Goal: Task Accomplishment & Management: Use online tool/utility

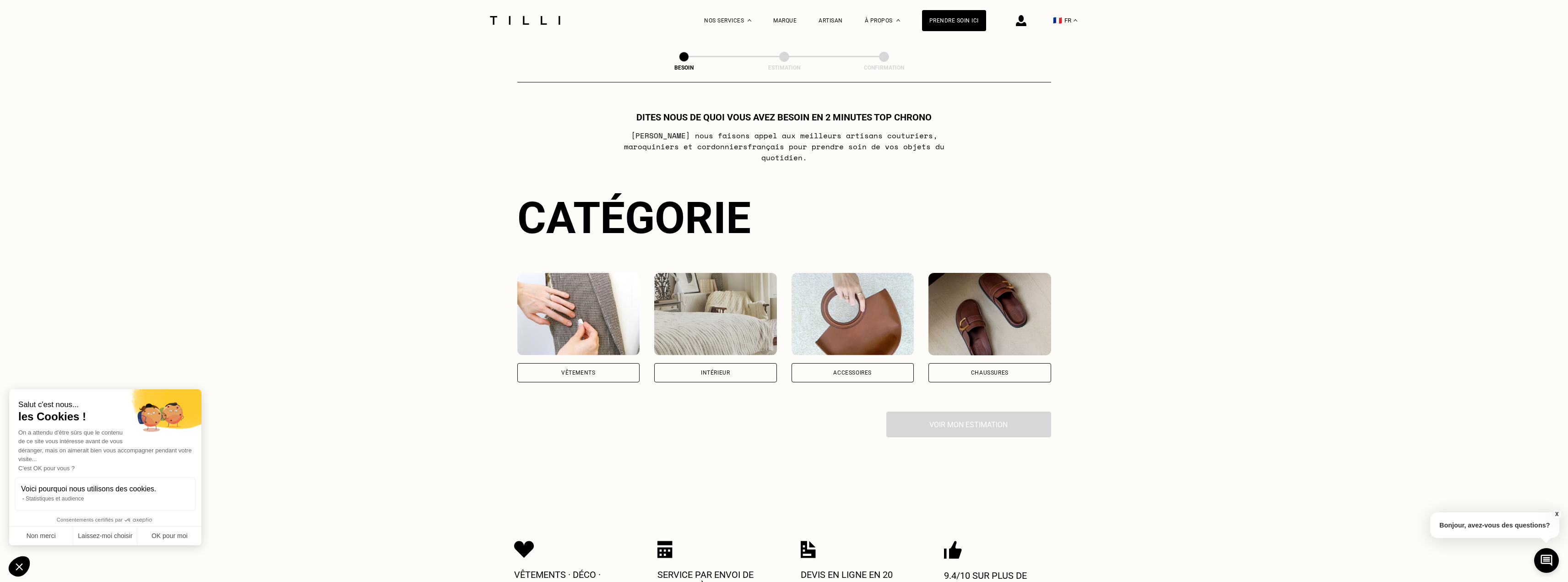
click at [711, 363] on div "Intérieur" at bounding box center [716, 372] width 123 height 19
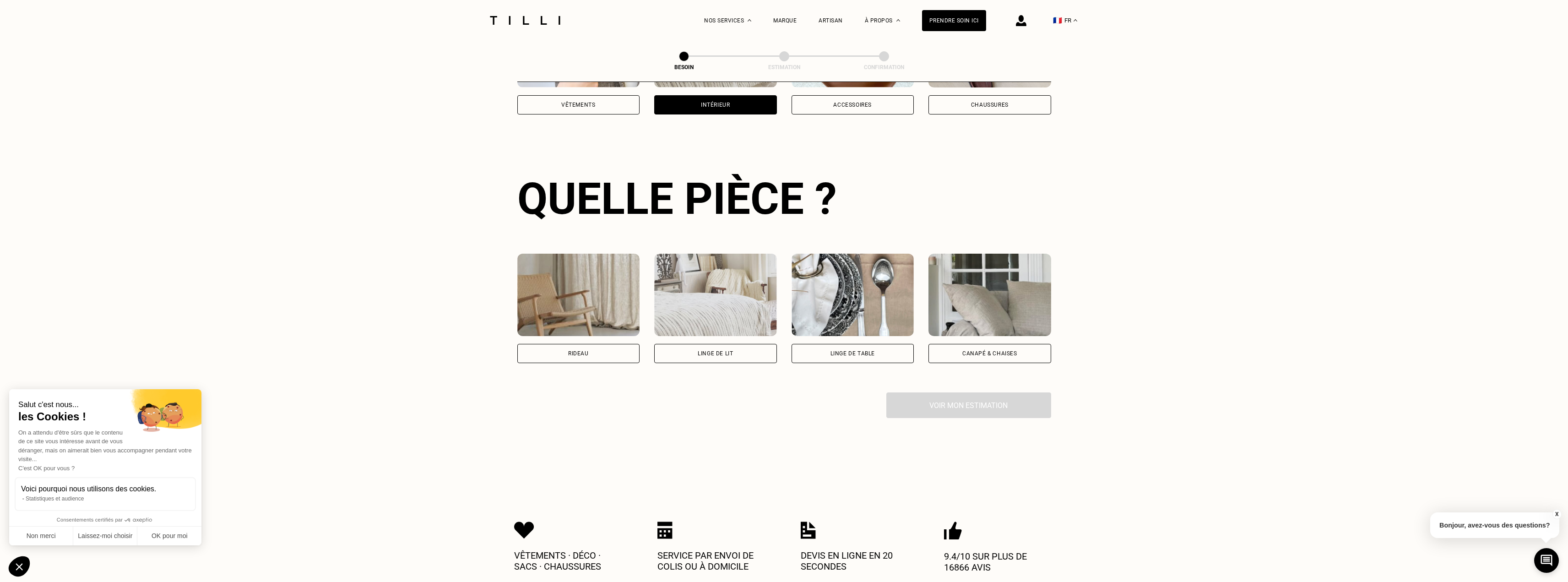
scroll to position [300, 0]
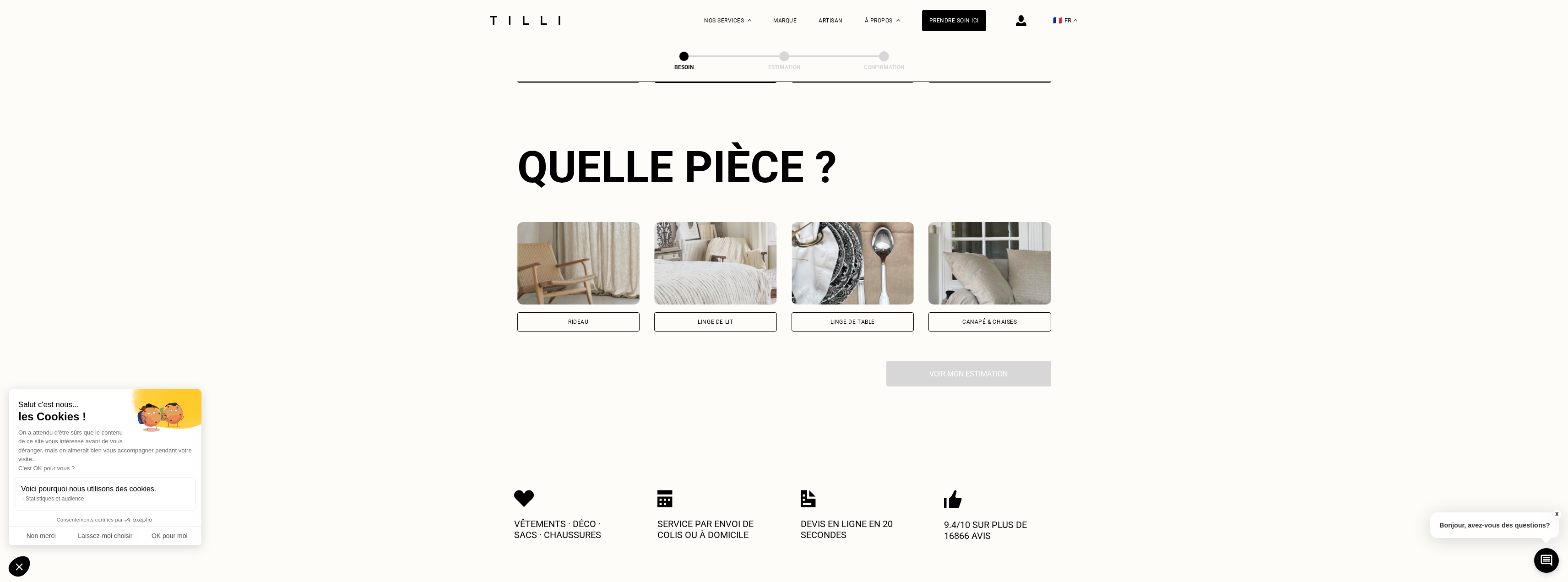
click at [584, 320] on div "Rideau" at bounding box center [578, 322] width 20 height 6
select select "FR"
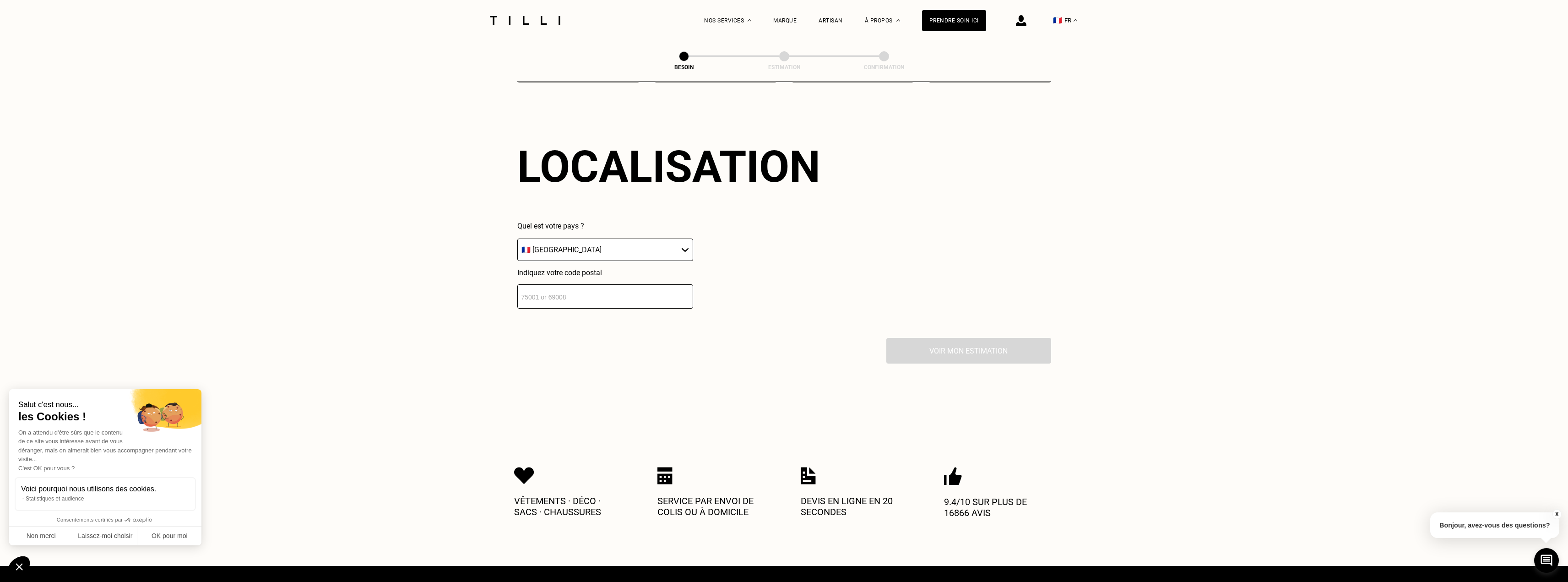
scroll to position [576, 0]
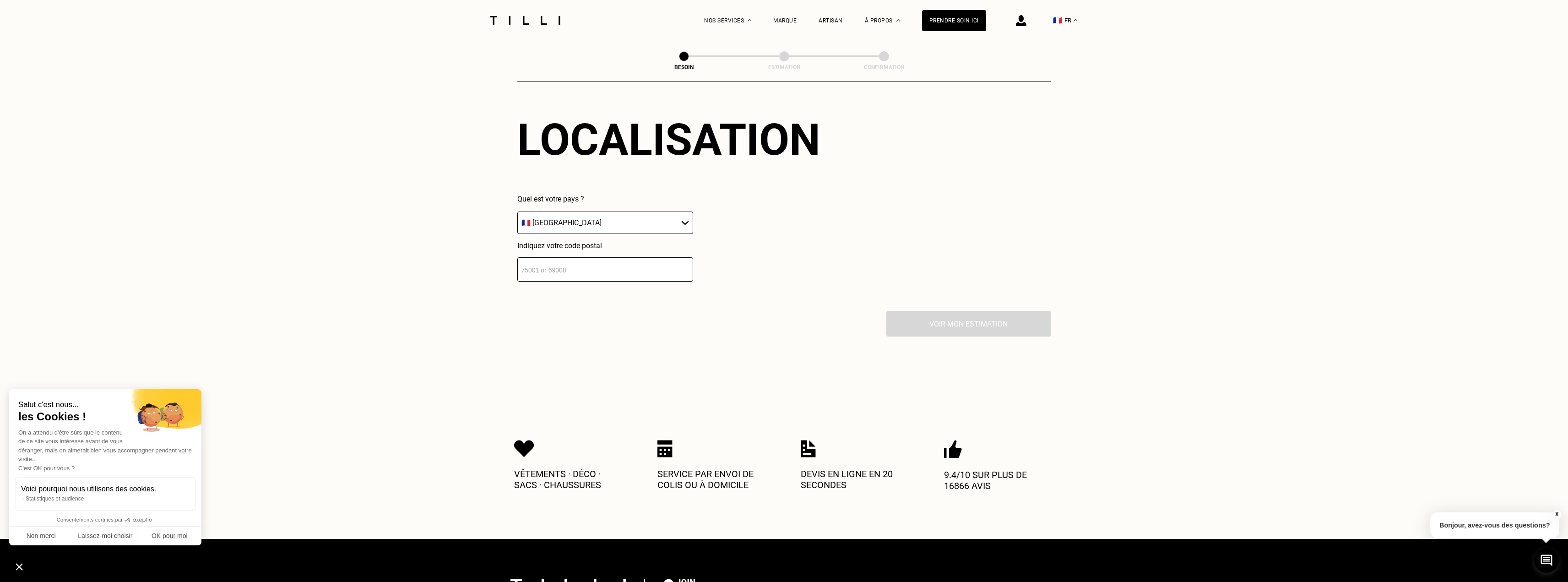
click at [582, 258] on input "number" at bounding box center [605, 269] width 176 height 24
type input "75020"
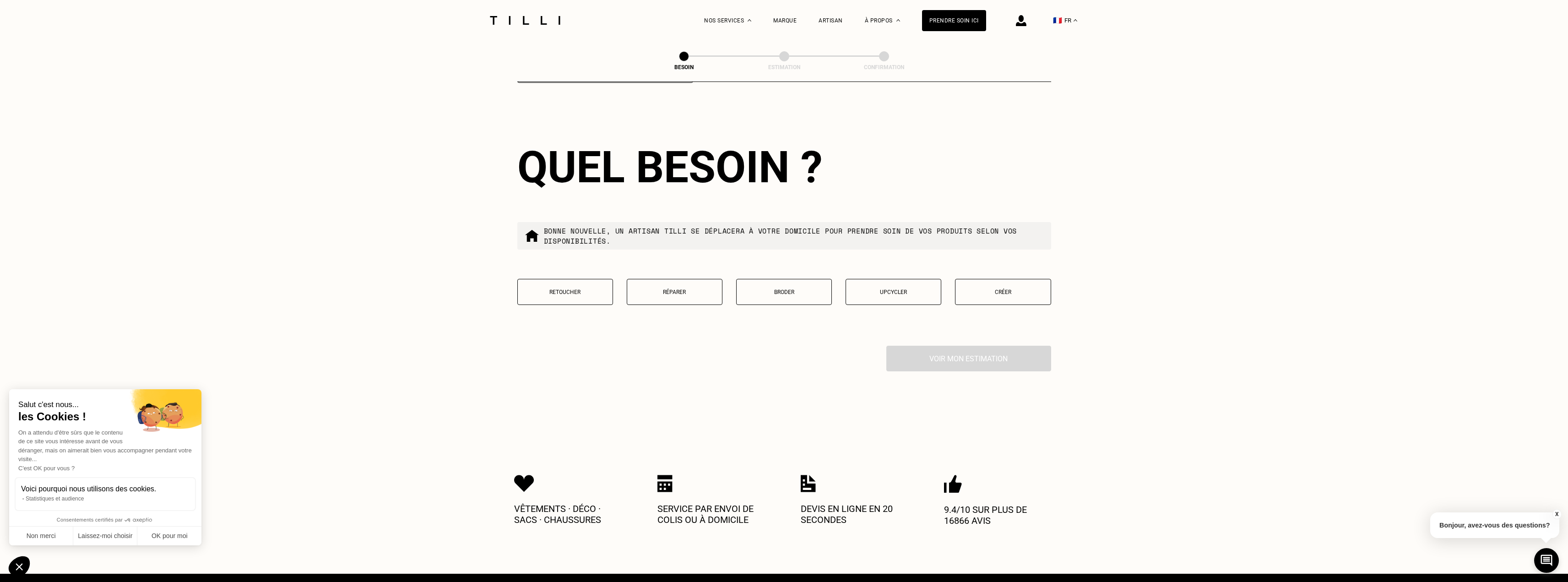
scroll to position [777, 0]
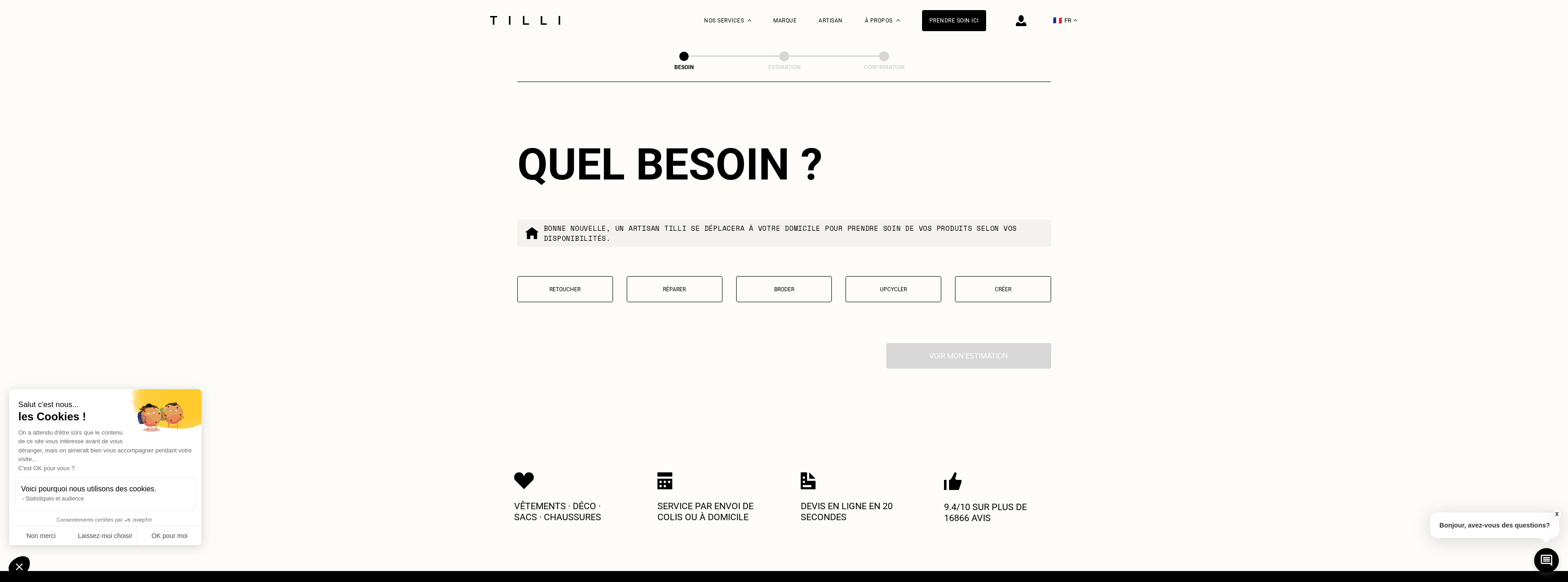
click at [604, 294] on button "Retoucher" at bounding box center [565, 289] width 96 height 26
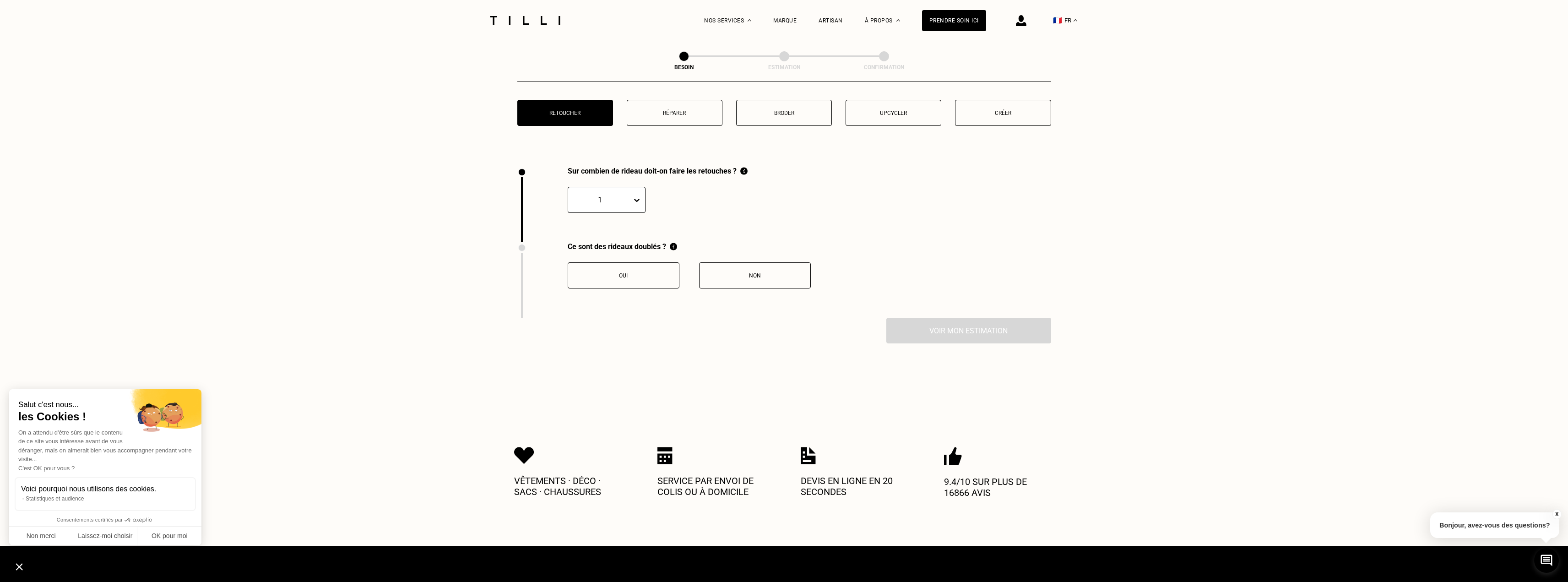
scroll to position [875, 0]
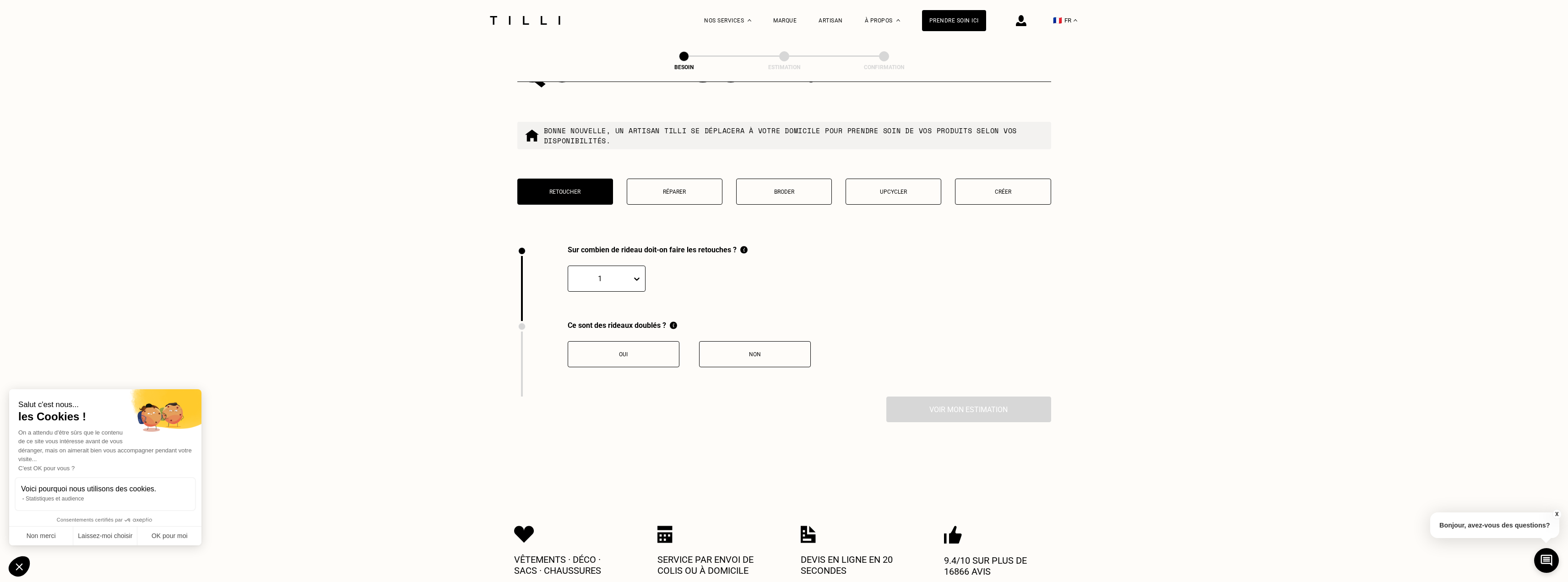
click at [988, 198] on button "Créer" at bounding box center [1003, 191] width 96 height 26
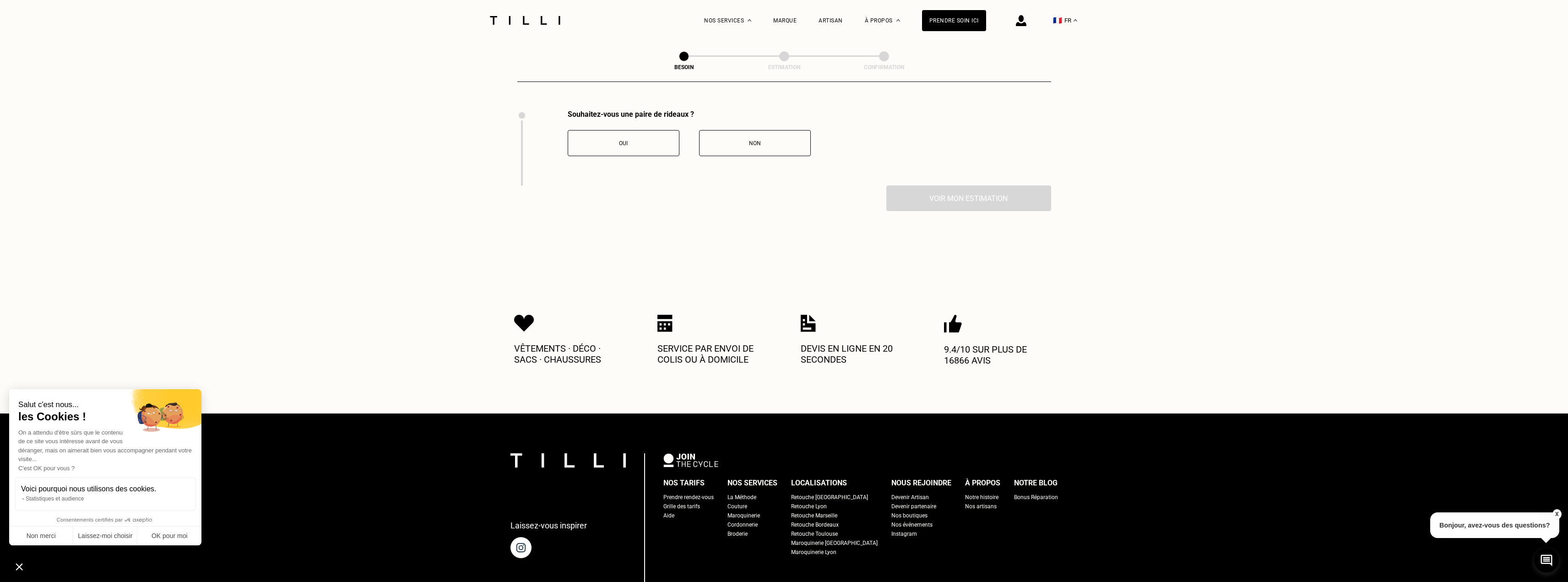
scroll to position [1012, 0]
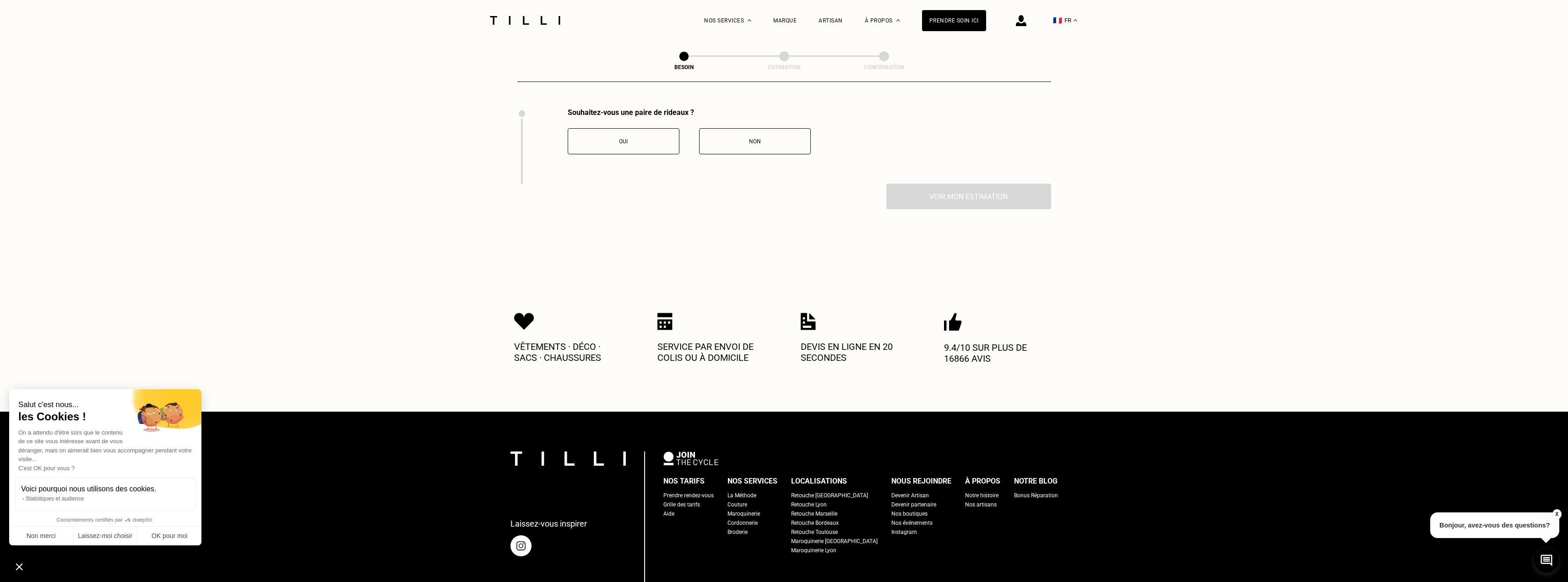
click at [656, 142] on button "Oui" at bounding box center [623, 141] width 111 height 26
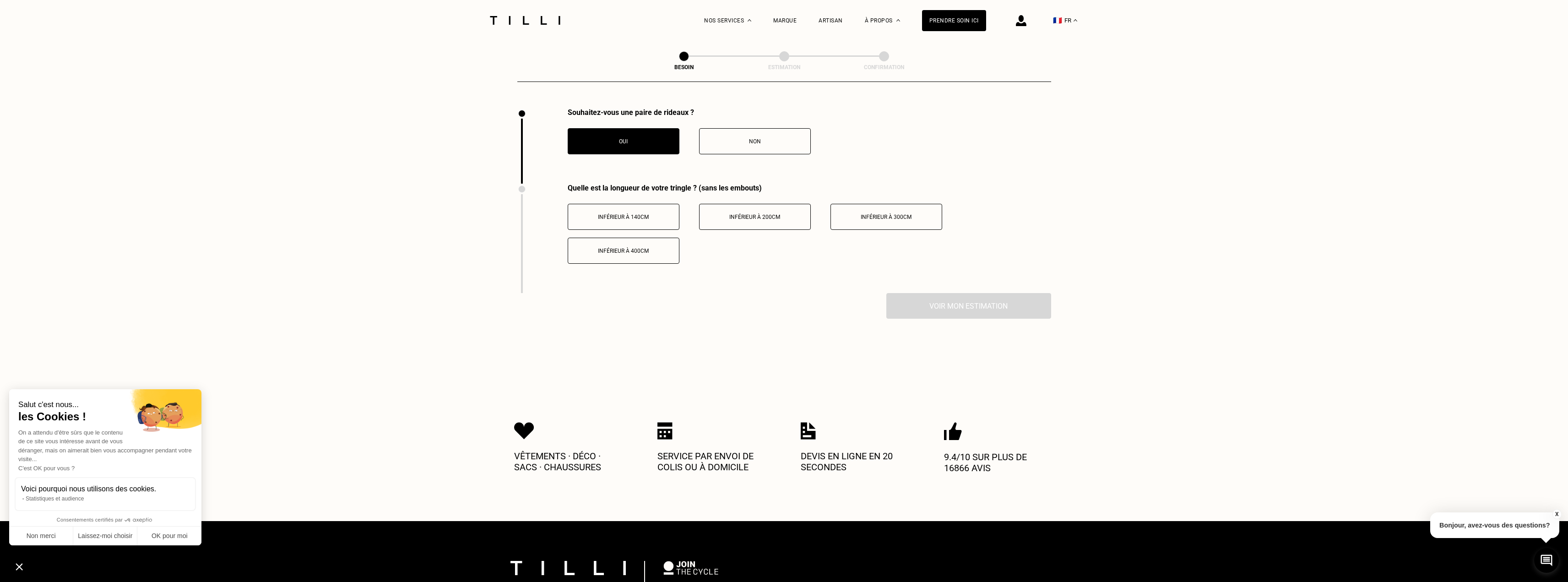
click at [664, 254] on button "Inférieur à 400cm" at bounding box center [623, 250] width 111 height 26
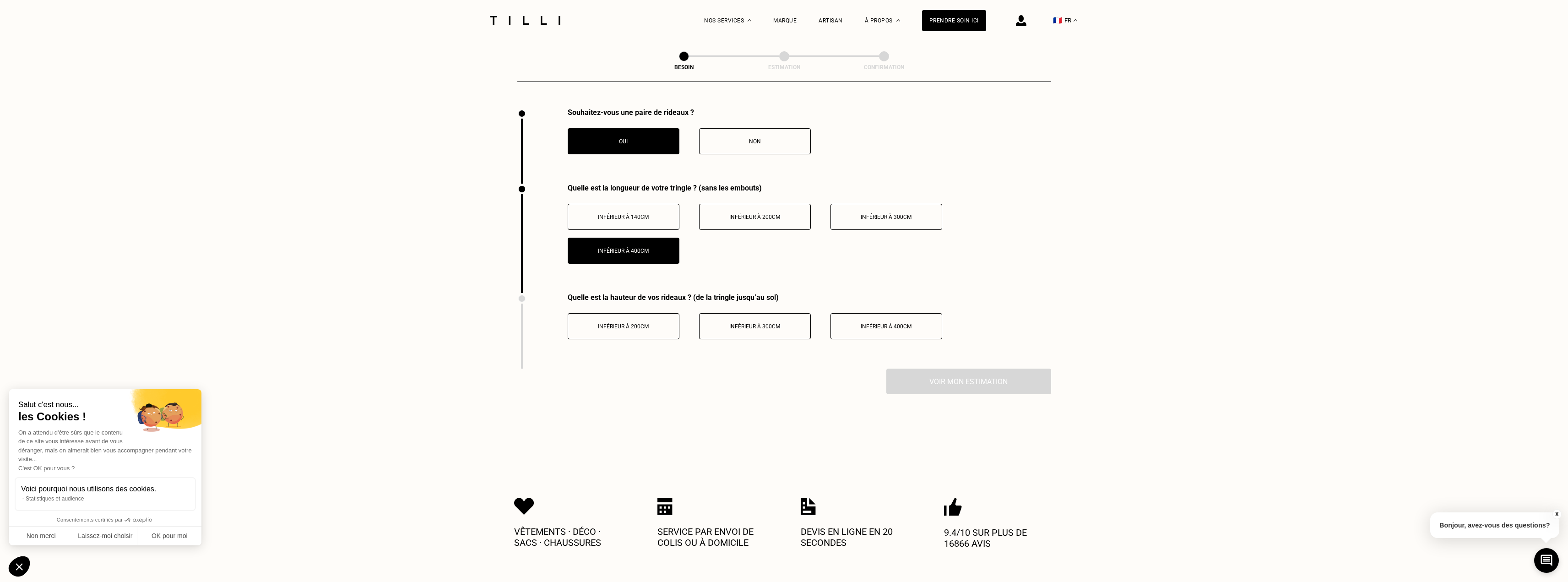
scroll to position [1058, 0]
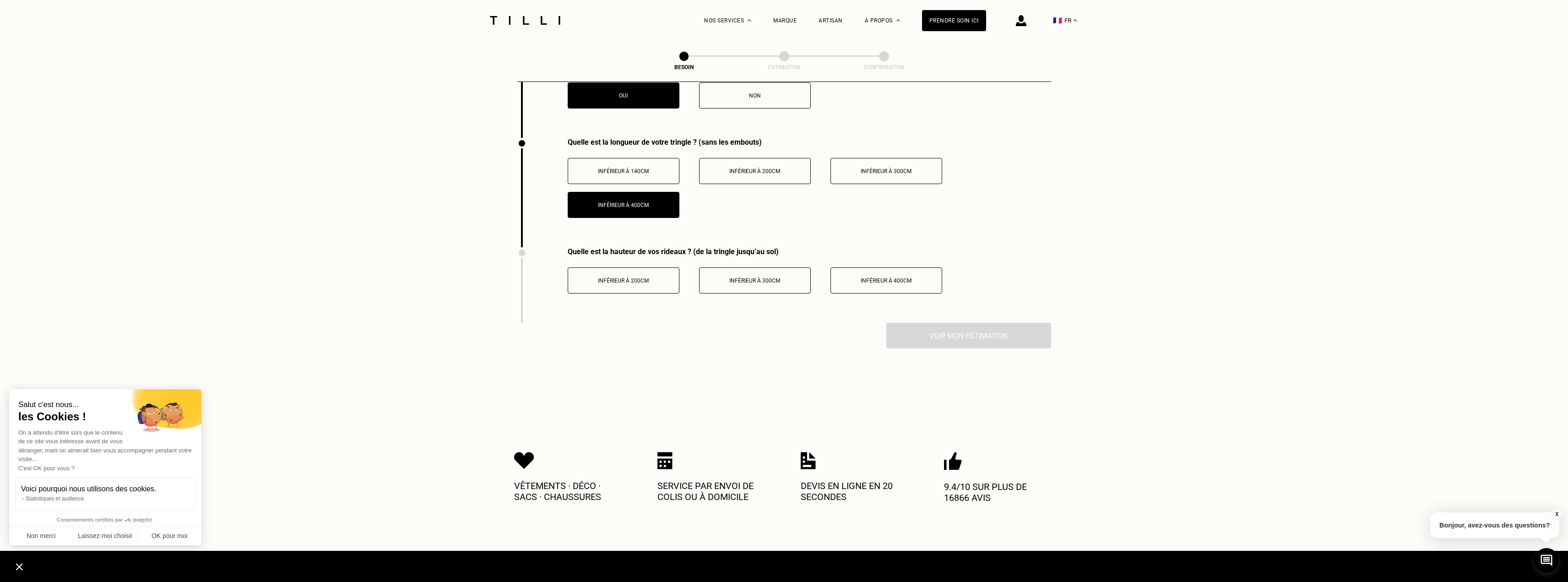
click at [642, 269] on button "Inférieur à 200cm" at bounding box center [623, 280] width 111 height 26
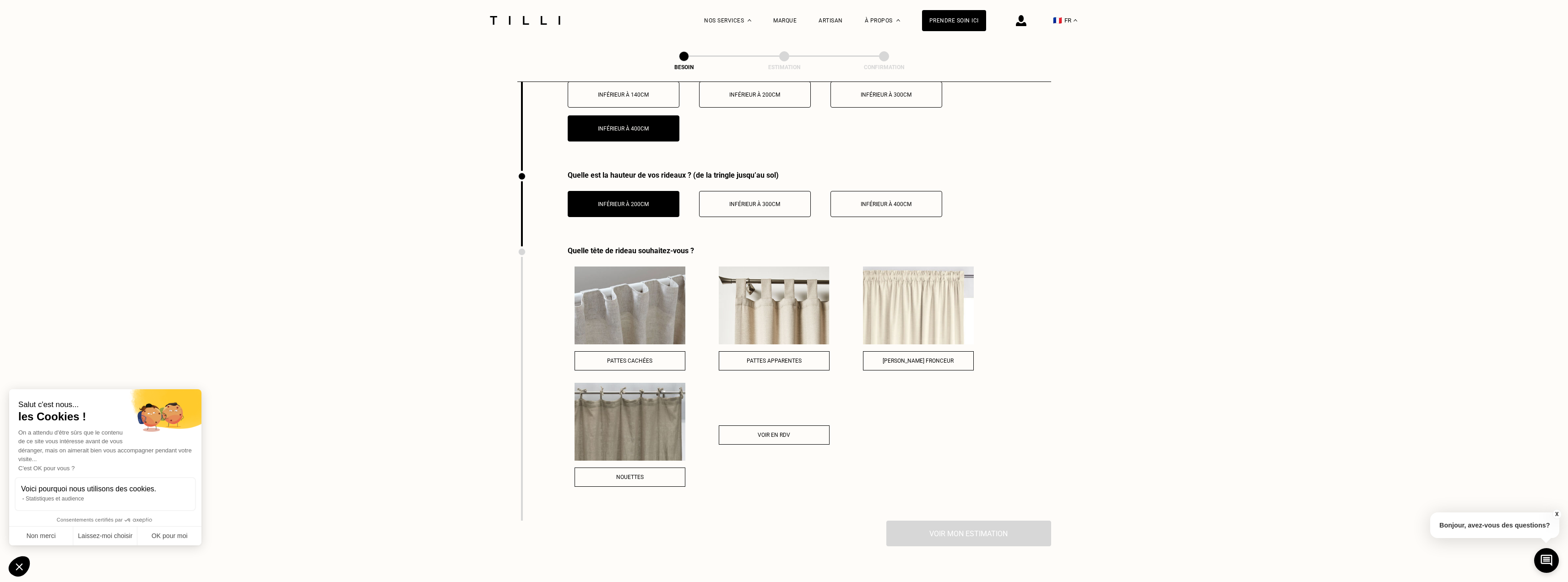
scroll to position [1150, 0]
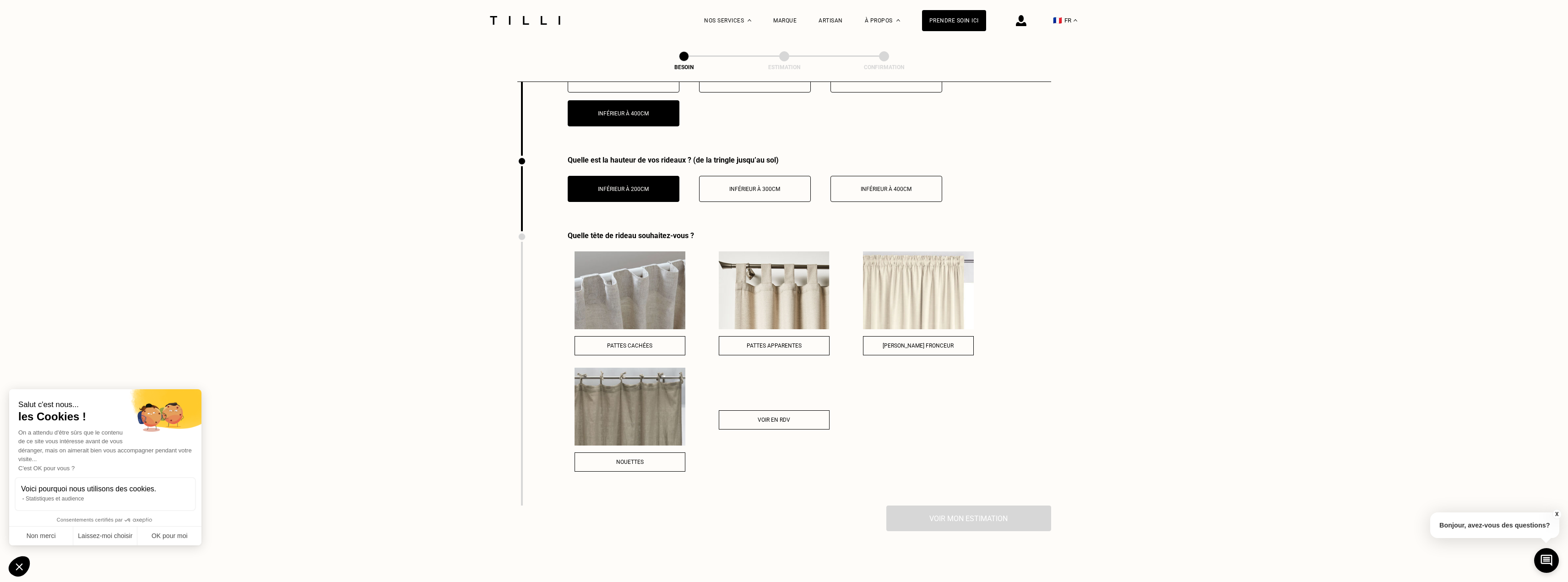
click at [623, 446] on div "Nouettes" at bounding box center [630, 419] width 111 height 104
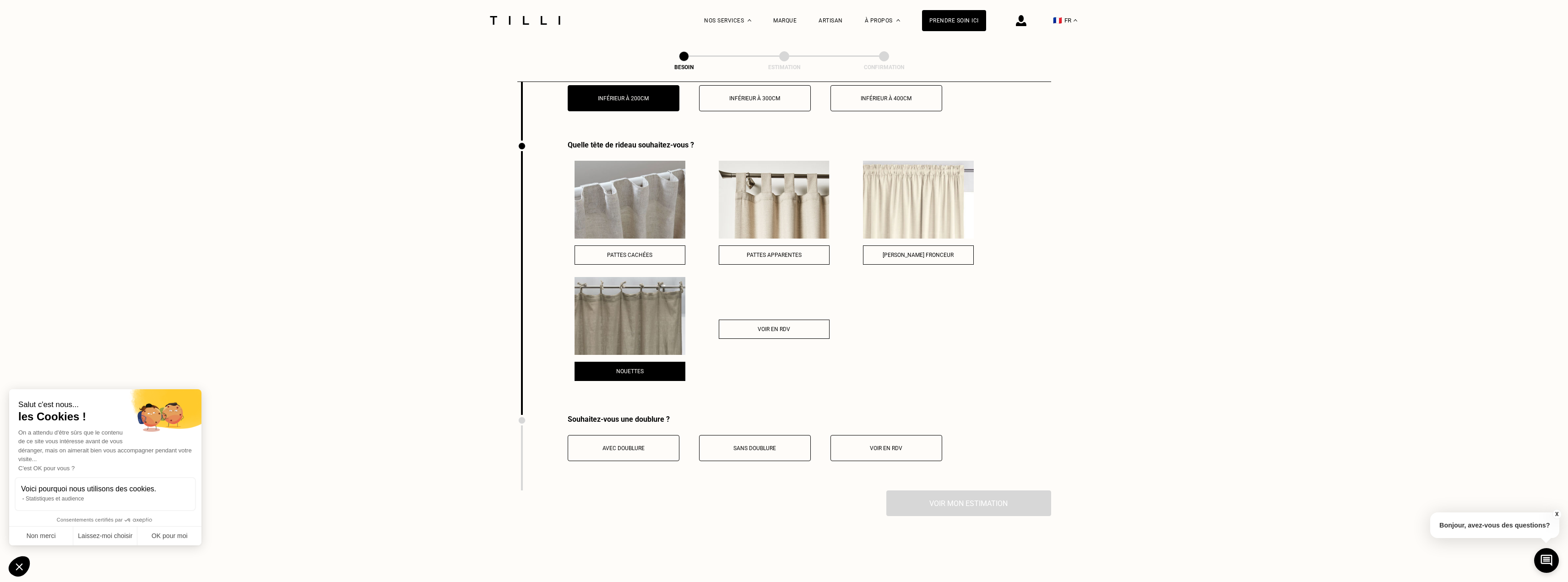
scroll to position [1242, 0]
click at [635, 444] on span "Avec doublure" at bounding box center [624, 447] width 42 height 6
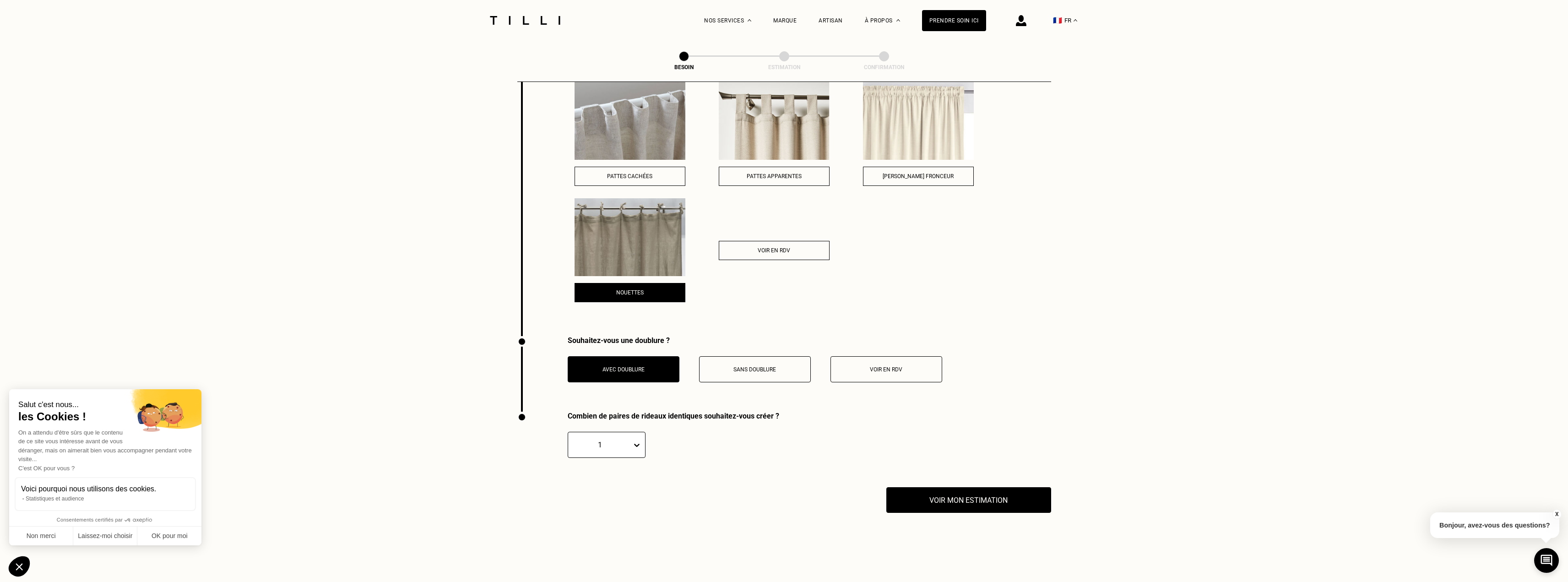
scroll to position [1333, 0]
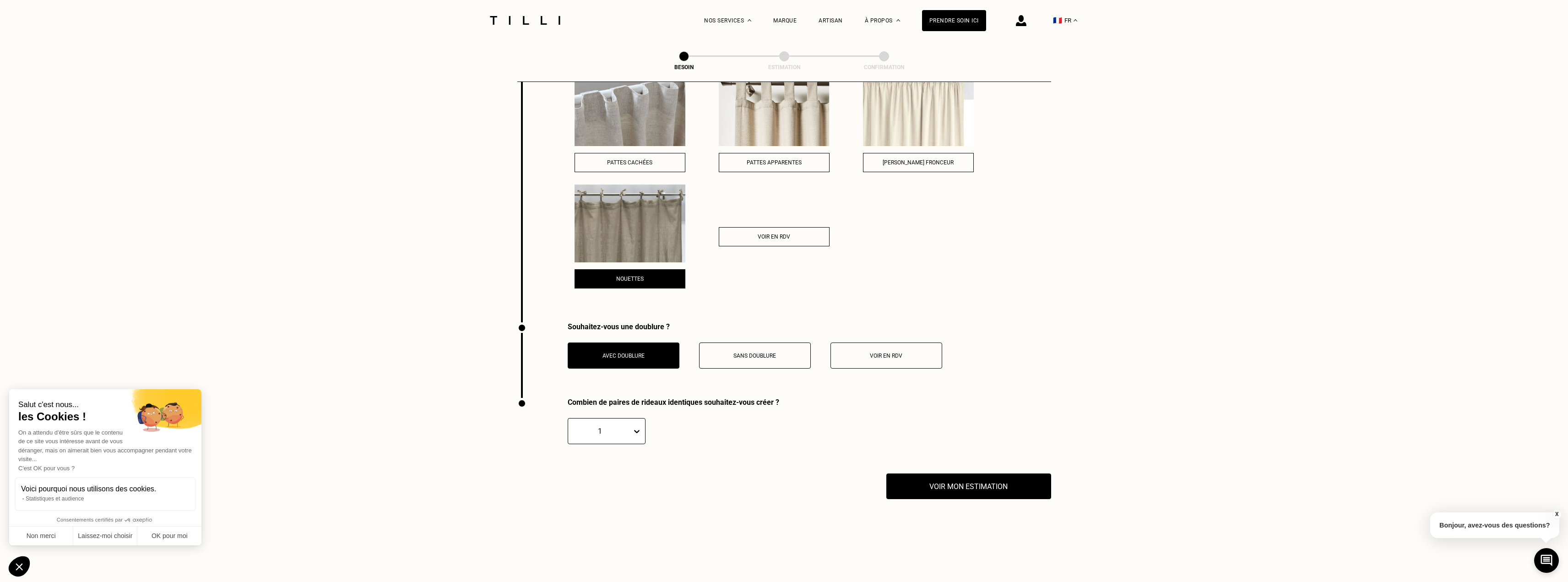
click at [640, 428] on icon at bounding box center [637, 431] width 9 height 9
click at [613, 456] on div "1" at bounding box center [606, 459] width 78 height 17
click at [936, 490] on button "Voir mon estimation" at bounding box center [968, 486] width 181 height 28
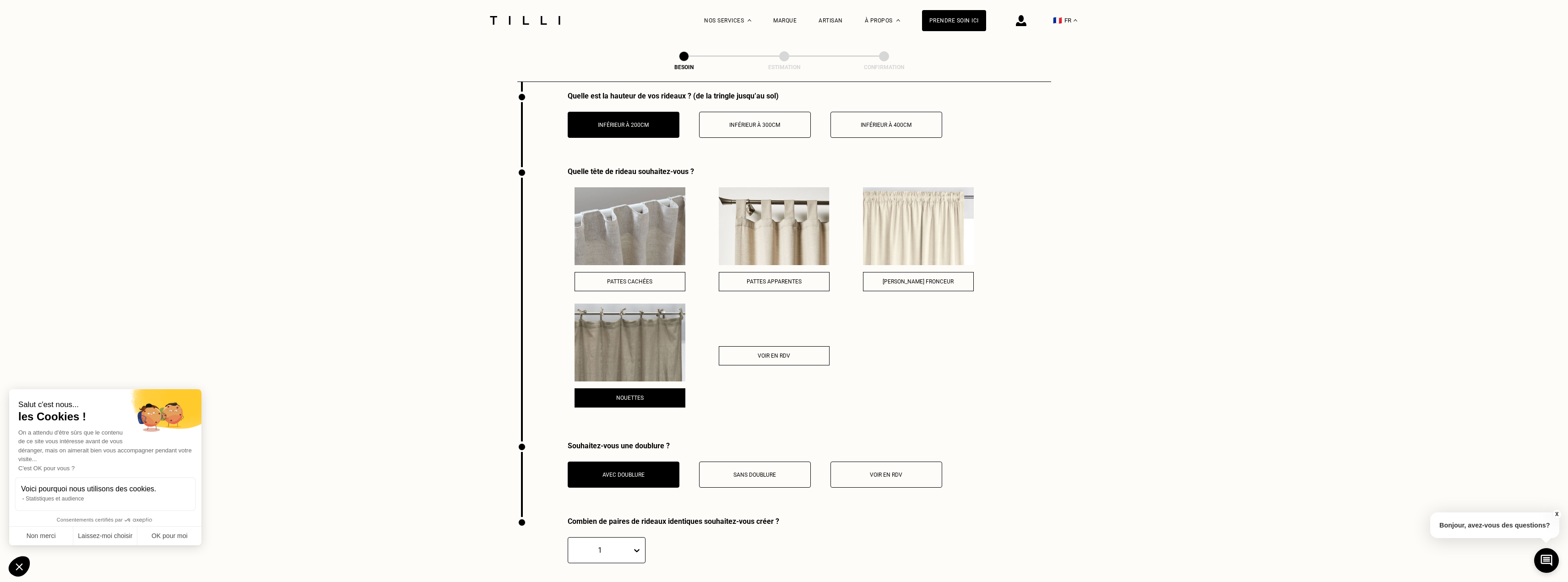
scroll to position [1196, 0]
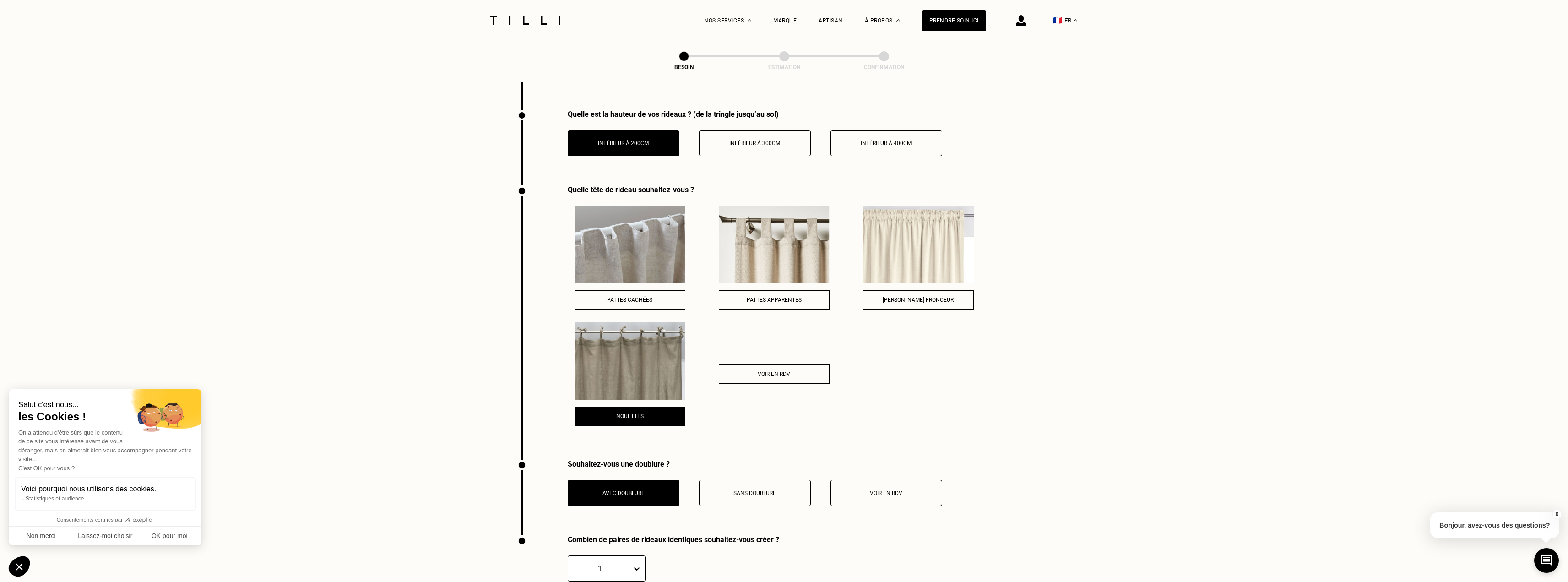
click at [635, 297] on span "Pattes cachées" at bounding box center [630, 300] width 45 height 6
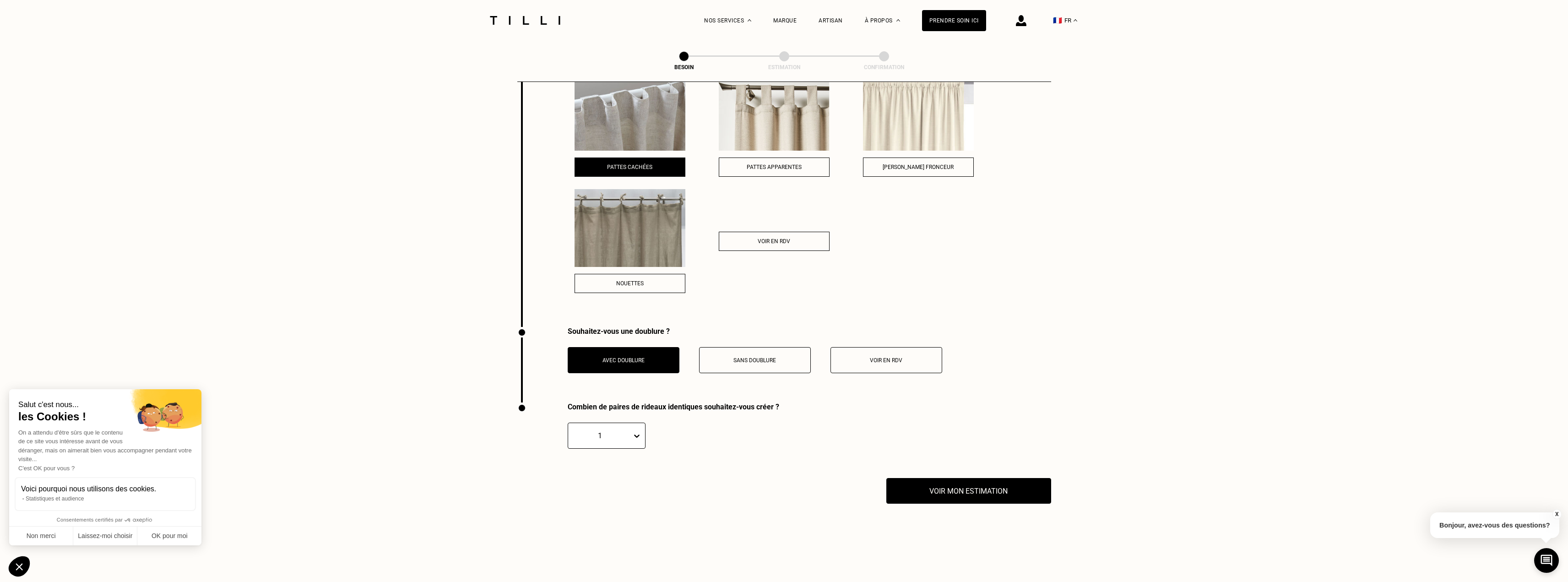
scroll to position [1333, 0]
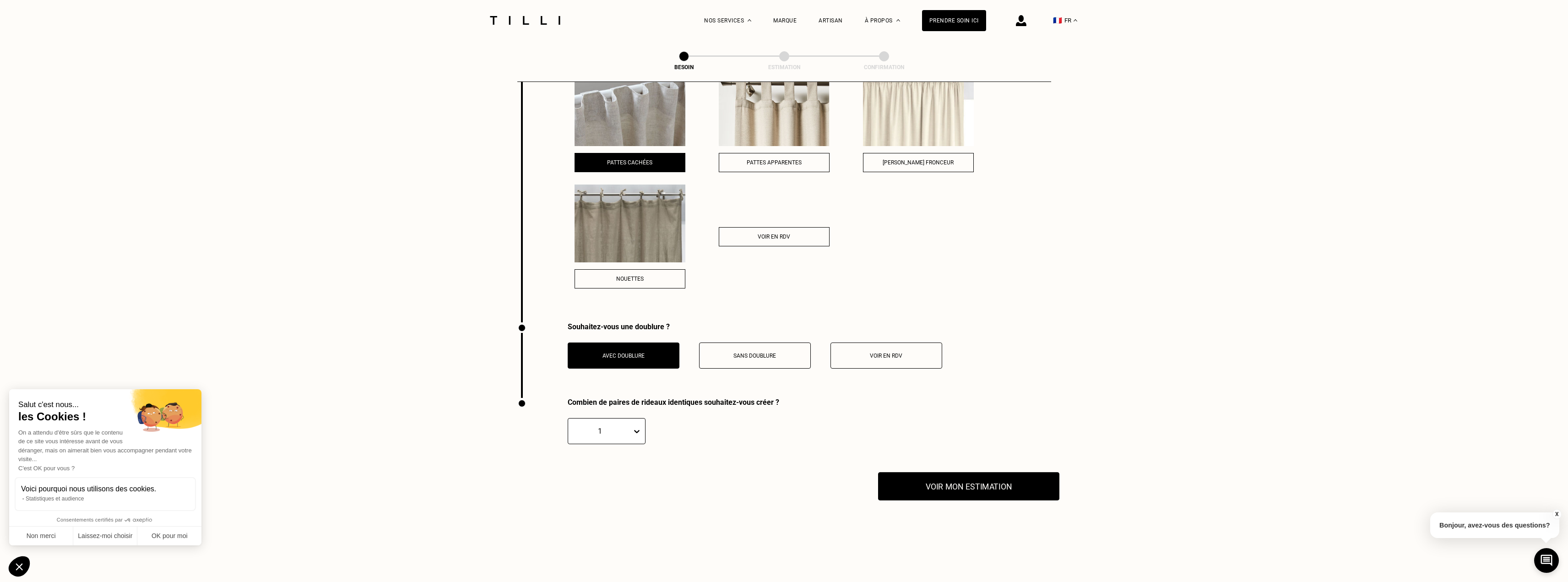
click at [941, 486] on button "Voir mon estimation" at bounding box center [968, 486] width 181 height 28
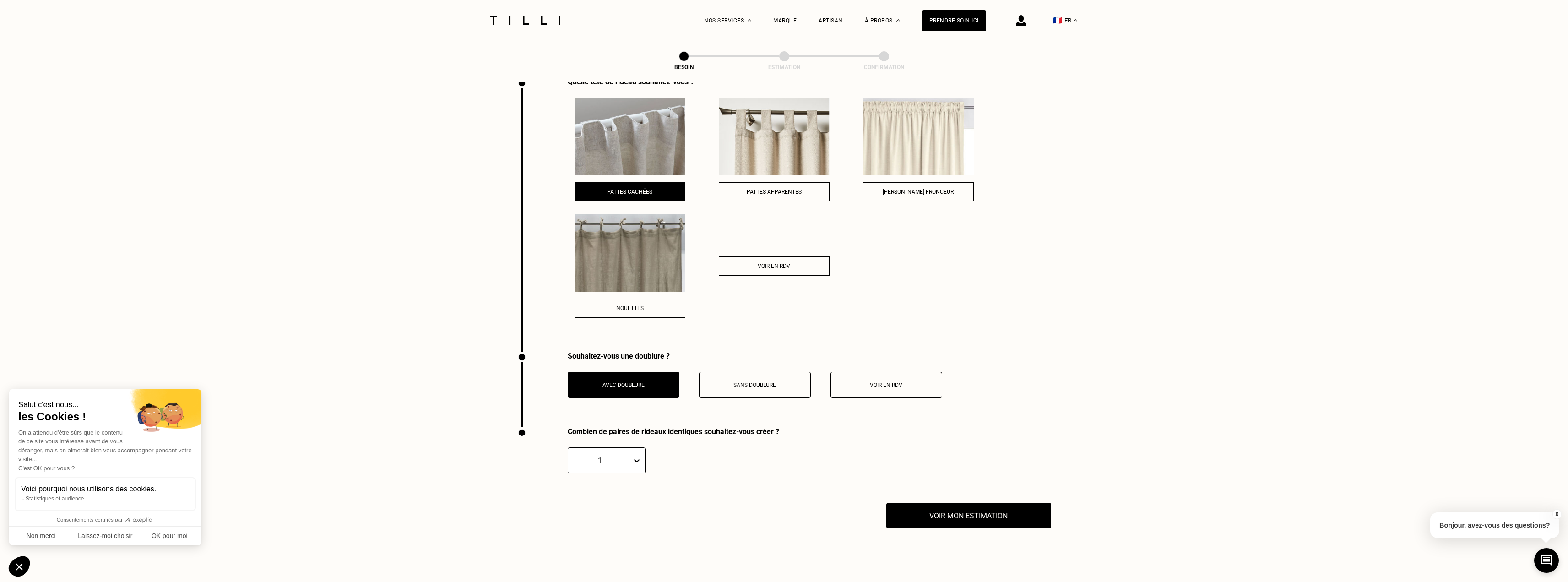
scroll to position [1287, 0]
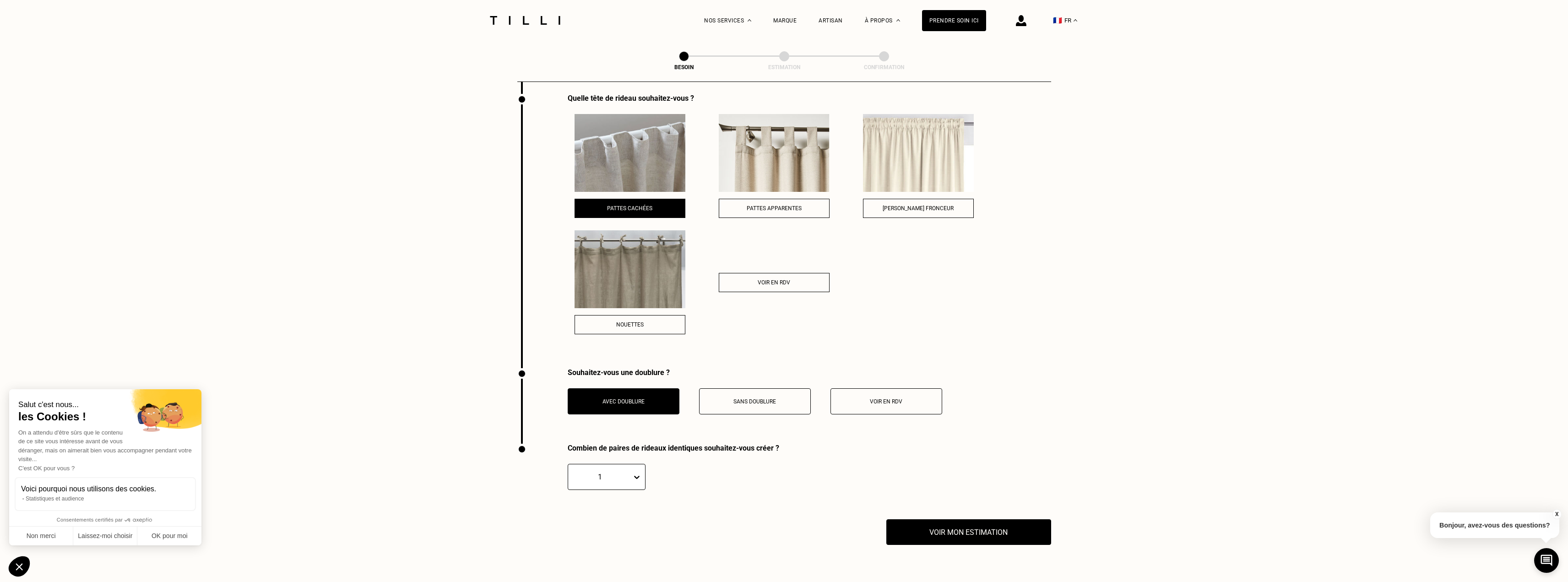
click at [740, 193] on div "Pattes apparentes" at bounding box center [773, 166] width 111 height 104
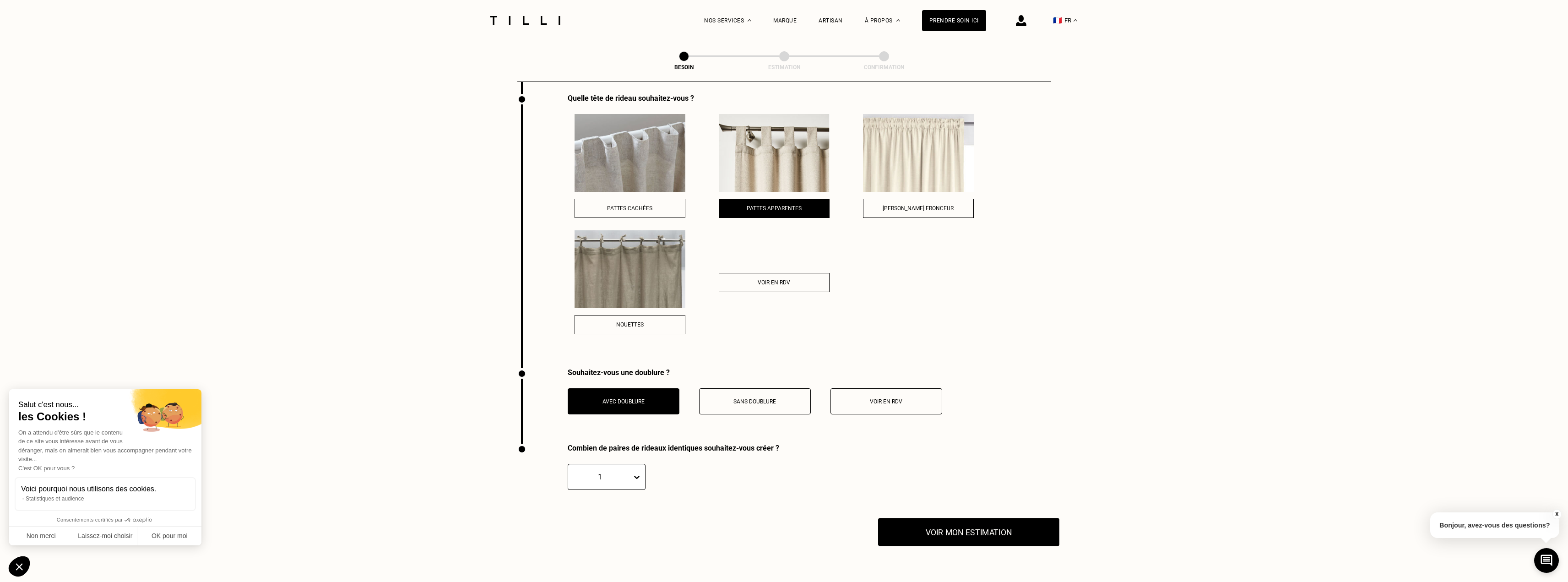
click at [1005, 527] on button "Voir mon estimation" at bounding box center [968, 532] width 181 height 28
click at [643, 205] on span "Pattes cachées" at bounding box center [630, 208] width 45 height 6
click at [955, 531] on button "Voir mon estimation" at bounding box center [968, 532] width 181 height 28
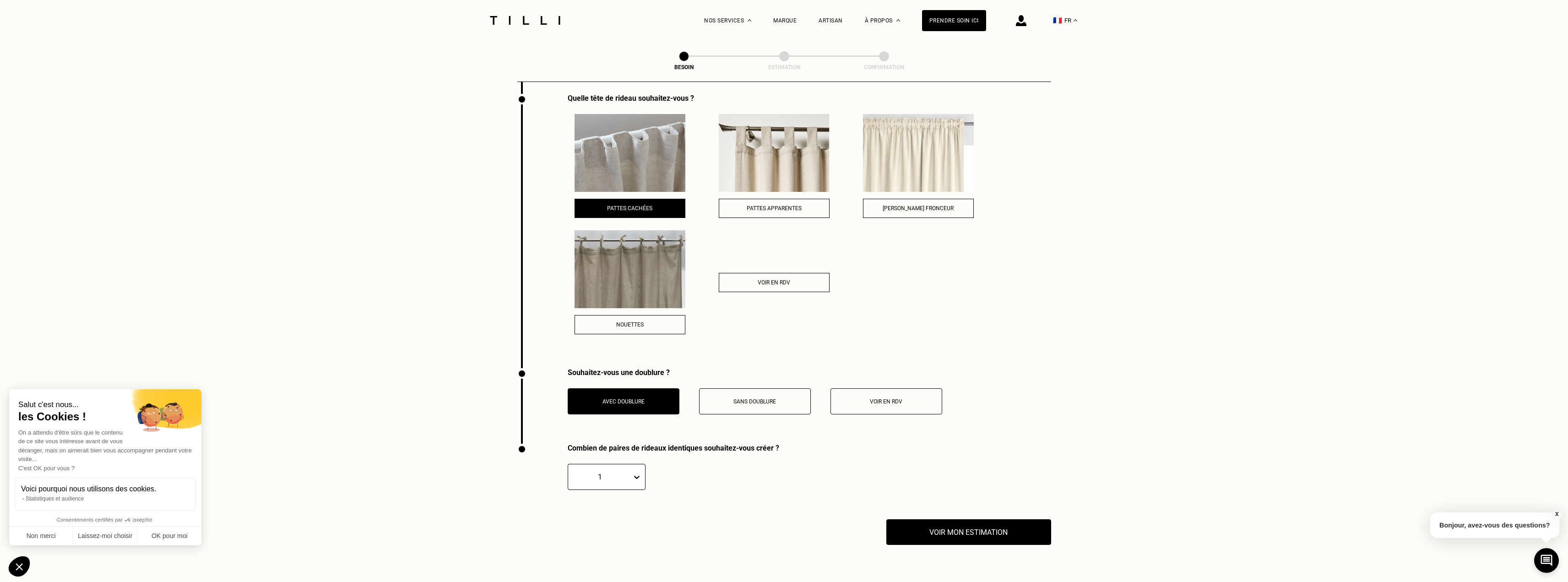
click at [907, 205] on span "[PERSON_NAME] fronceur" at bounding box center [918, 208] width 71 height 6
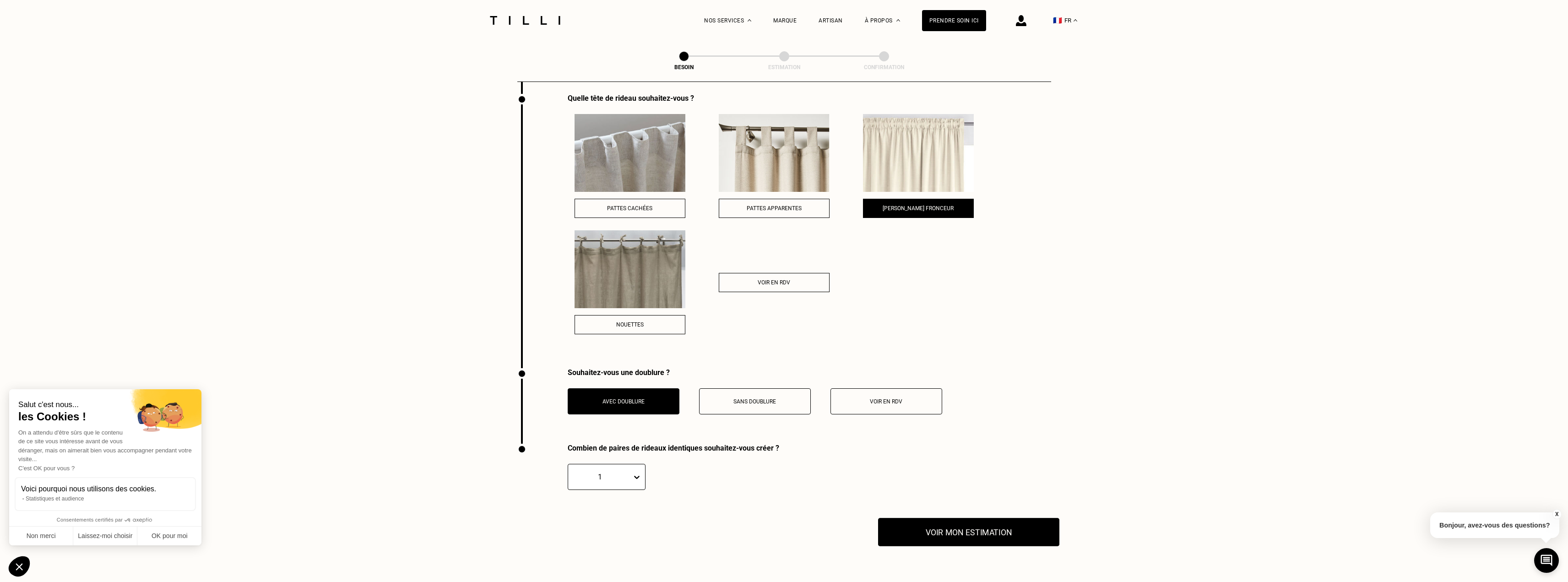
click at [979, 533] on button "Voir mon estimation" at bounding box center [968, 532] width 181 height 28
click at [730, 400] on button "Sans doublure" at bounding box center [755, 401] width 111 height 26
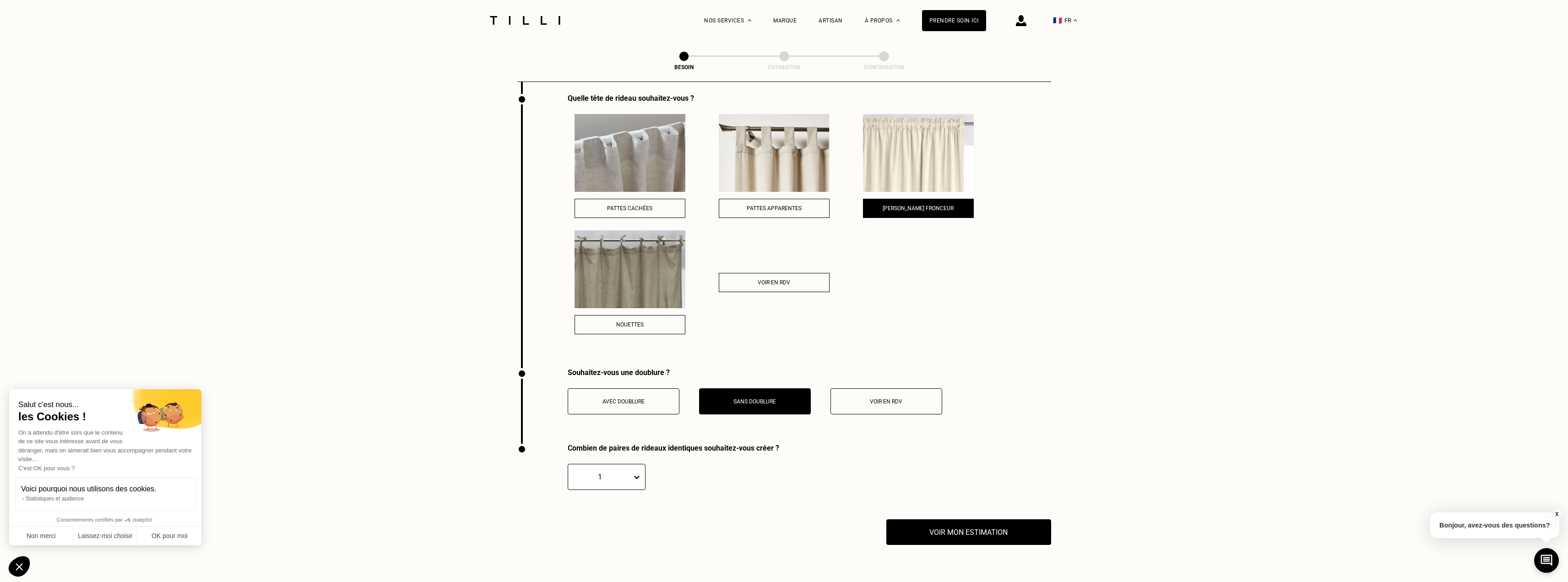
click at [659, 213] on div "Pattes cachées Pattes apparentes Galon fronceur Nouettes Voir en RDV" at bounding box center [809, 226] width 484 height 225
click at [664, 306] on div "Nouettes" at bounding box center [630, 282] width 111 height 104
click at [663, 322] on div "Nouettes" at bounding box center [630, 325] width 101 height 6
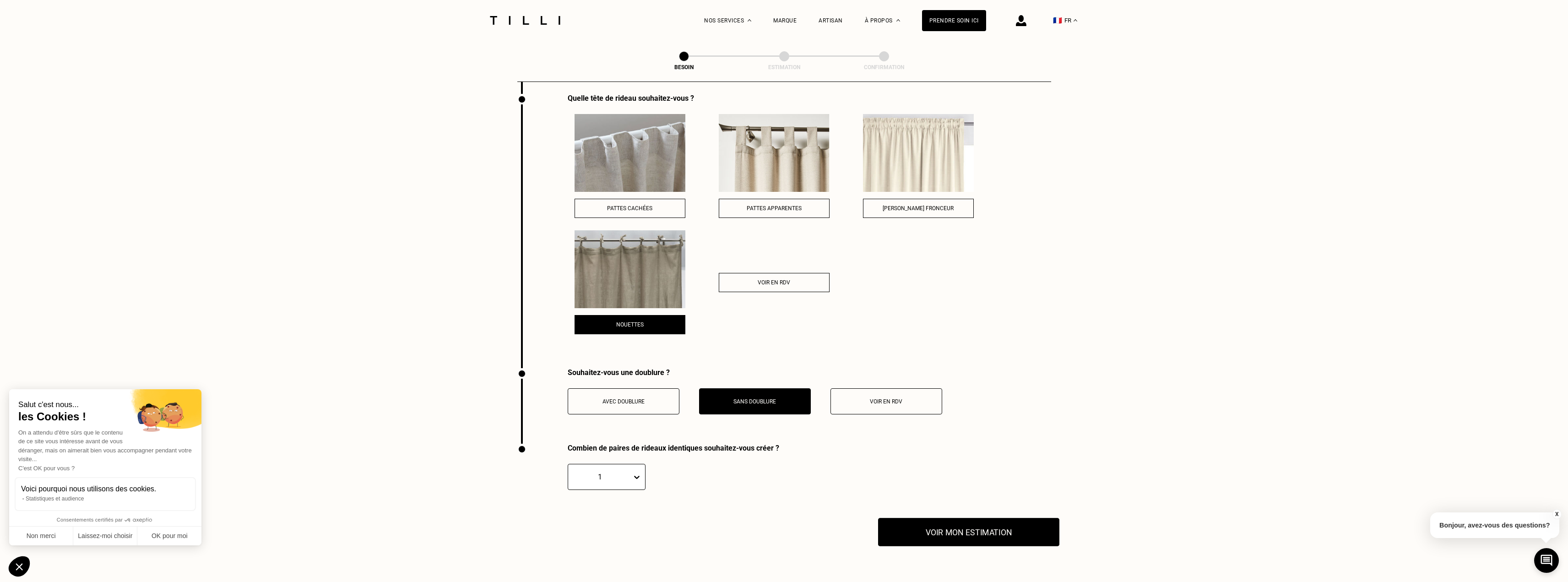
click at [933, 532] on button "Voir mon estimation" at bounding box center [968, 532] width 181 height 28
click at [626, 199] on button "Pattes cachées" at bounding box center [630, 208] width 111 height 19
click at [991, 533] on button "Voir mon estimation" at bounding box center [968, 532] width 181 height 28
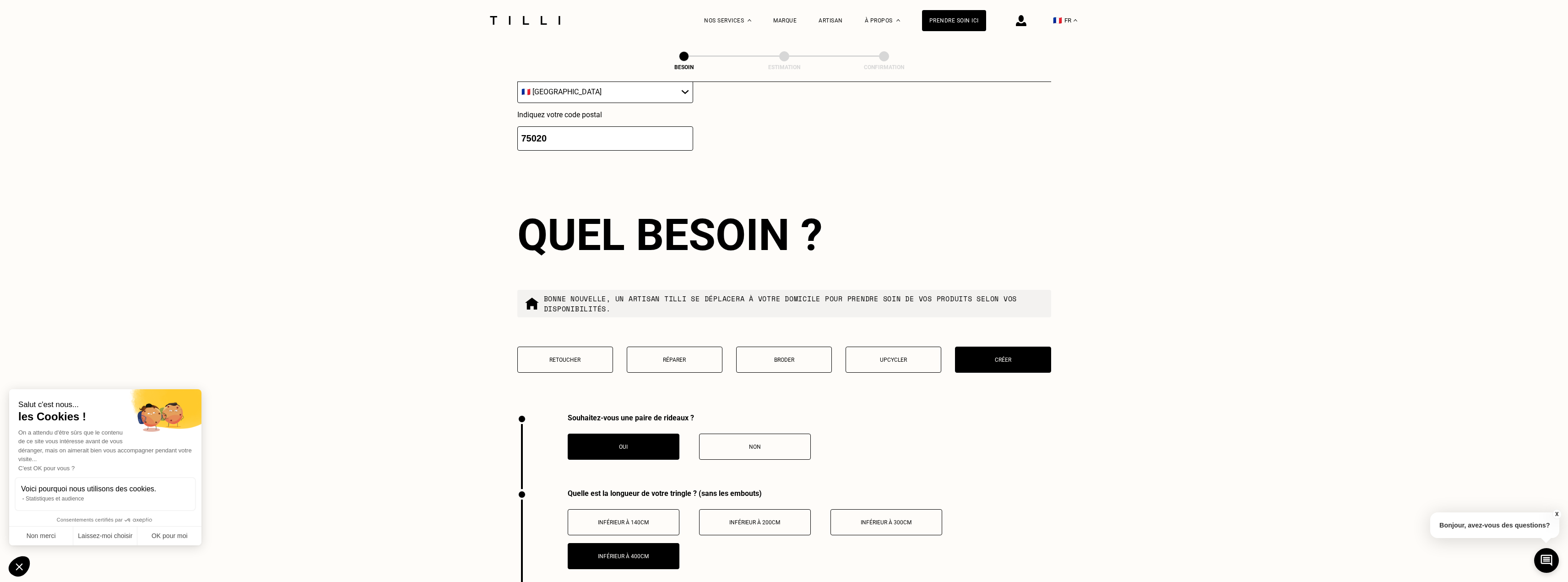
scroll to position [691, 0]
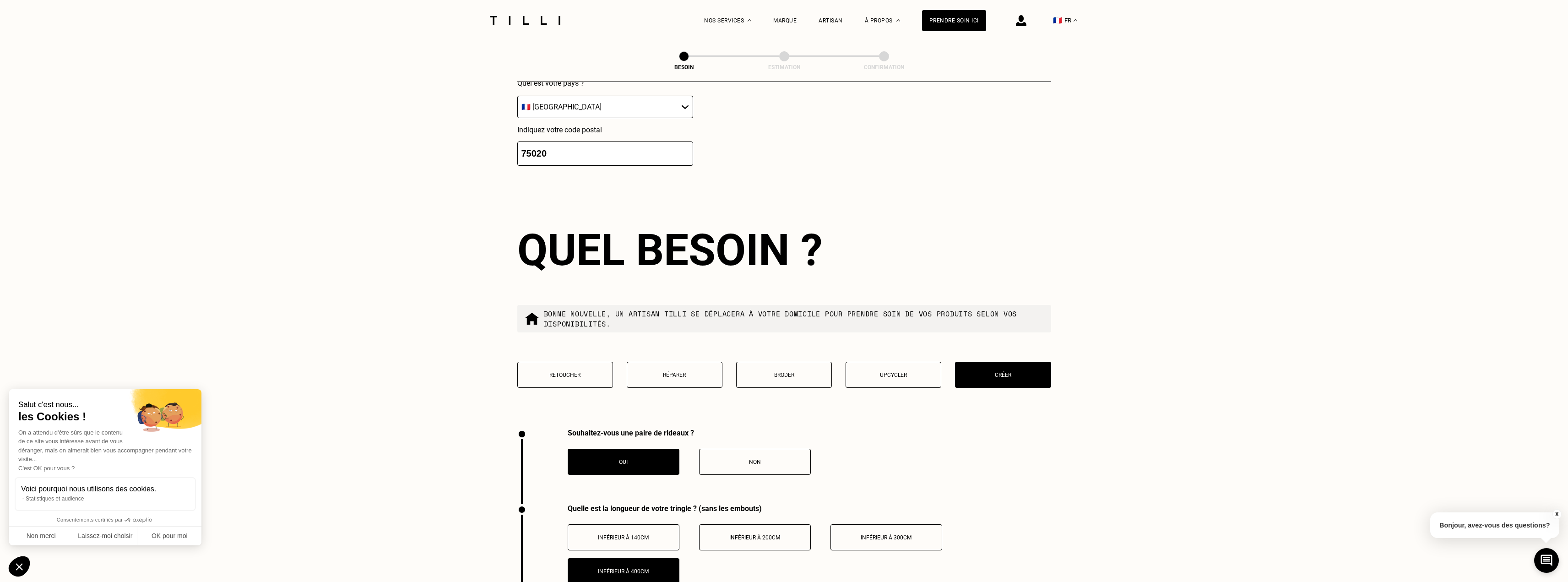
click at [592, 372] on p "Retoucher" at bounding box center [565, 375] width 85 height 6
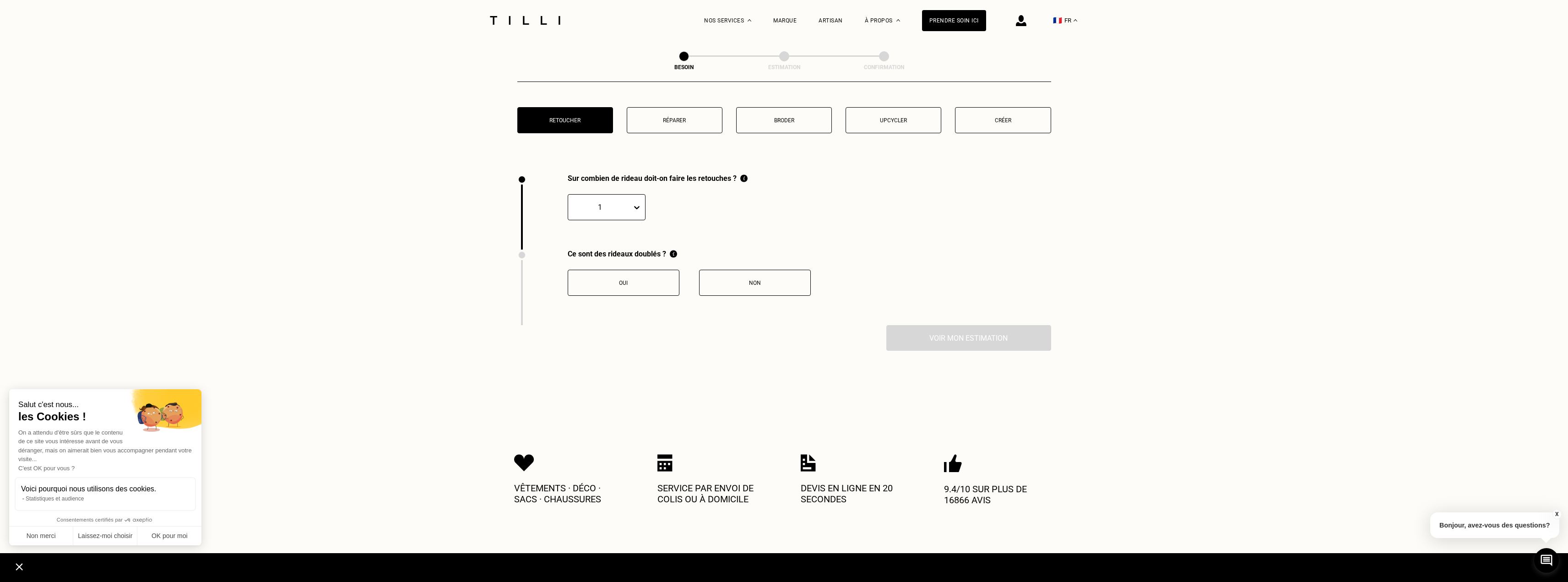
scroll to position [921, 0]
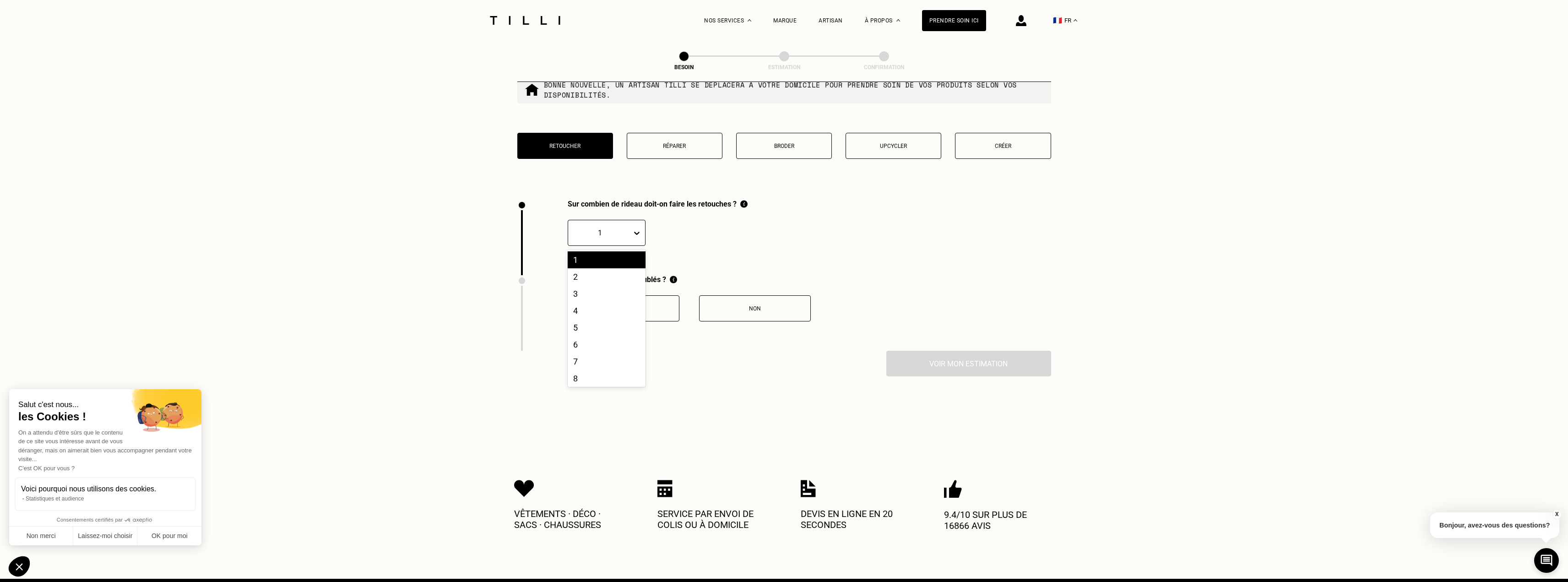
click at [635, 231] on icon at bounding box center [637, 233] width 9 height 9
click at [590, 276] on div "2" at bounding box center [606, 277] width 78 height 17
click at [724, 309] on button "Non" at bounding box center [755, 308] width 111 height 26
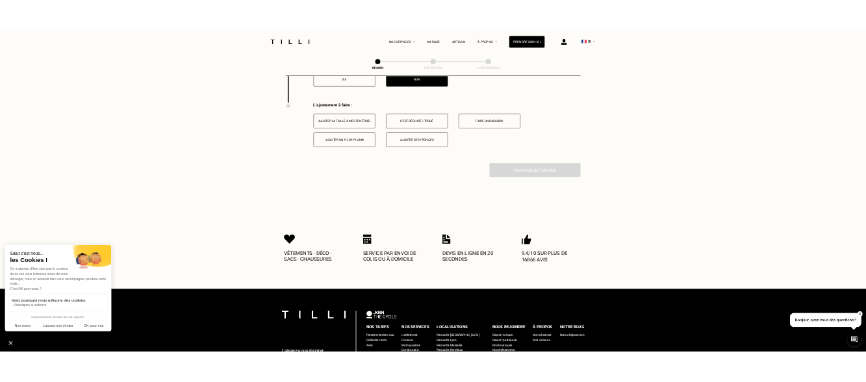
scroll to position [1649, 0]
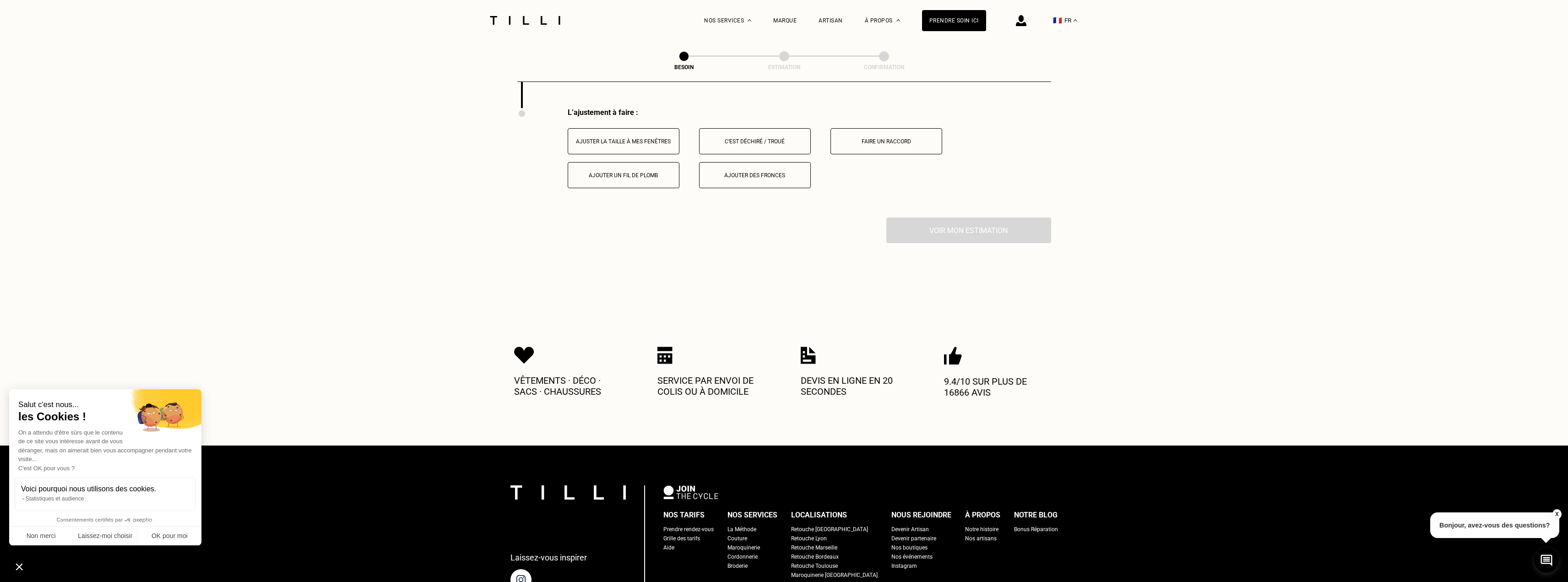
click at [642, 140] on button "Ajuster la taille à mes fenêtres" at bounding box center [623, 141] width 111 height 26
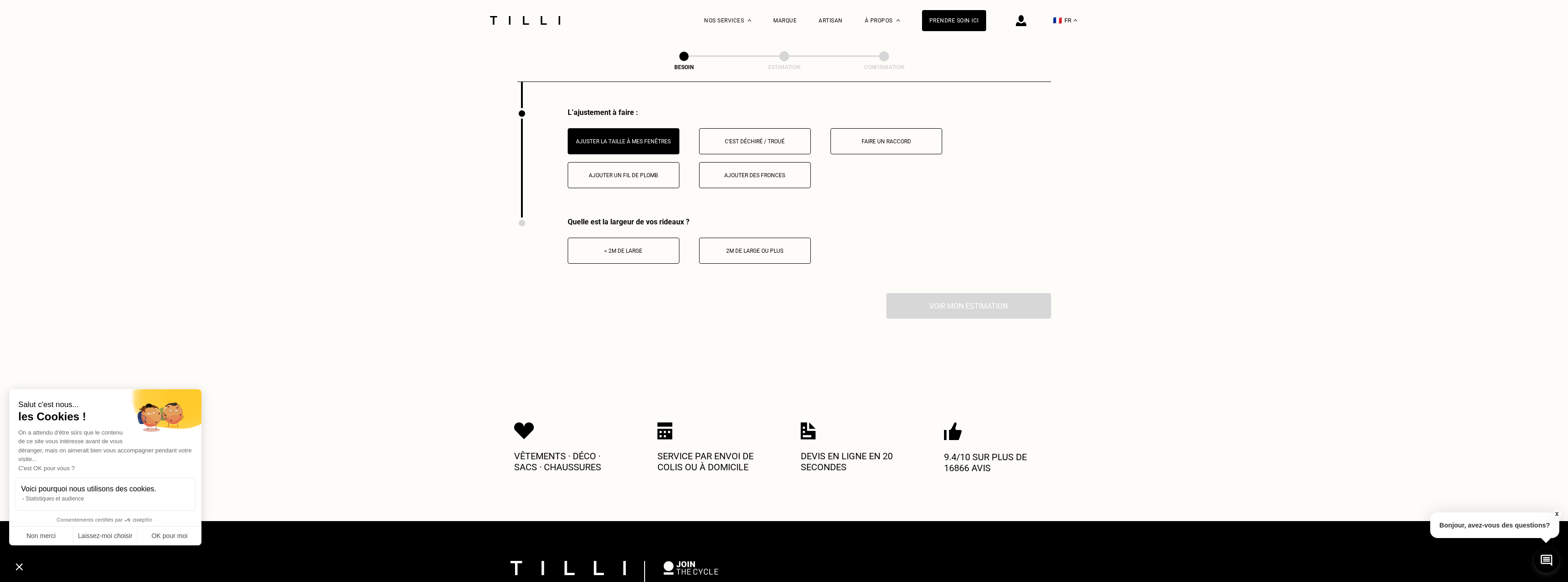
click at [715, 248] on div "2m de large ou plus" at bounding box center [755, 250] width 102 height 6
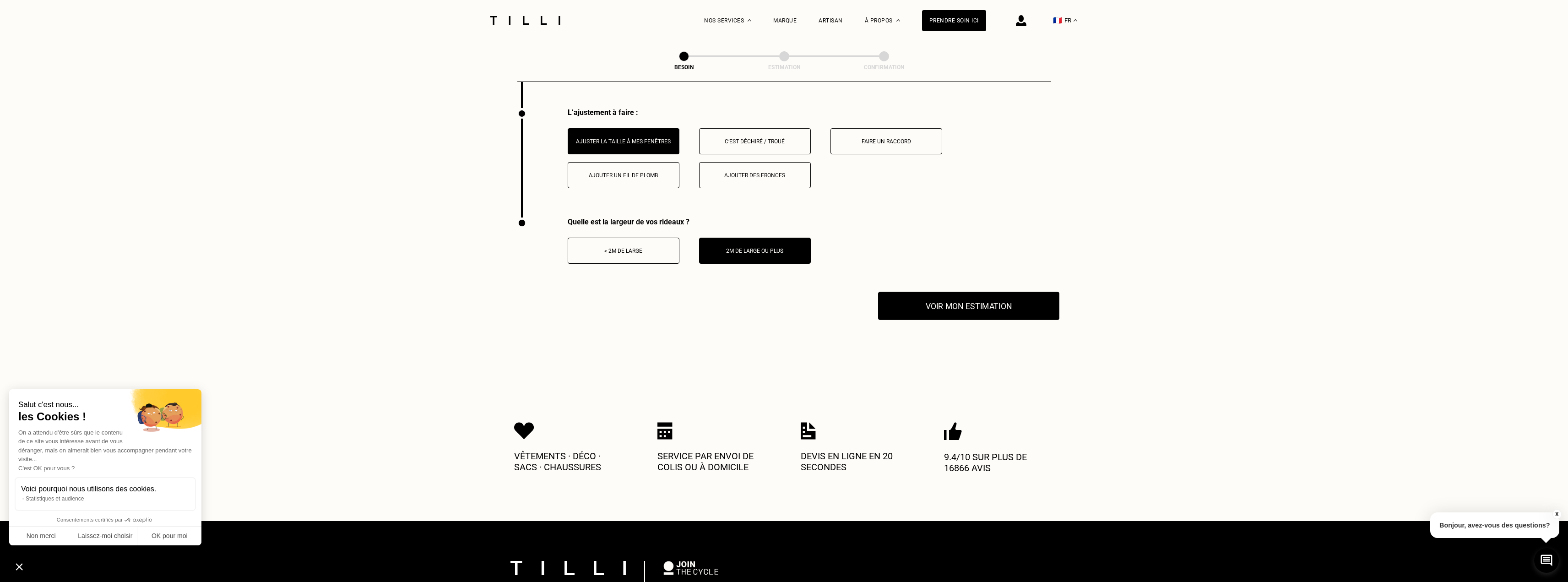
click at [898, 295] on button "Voir mon estimation" at bounding box center [968, 306] width 181 height 28
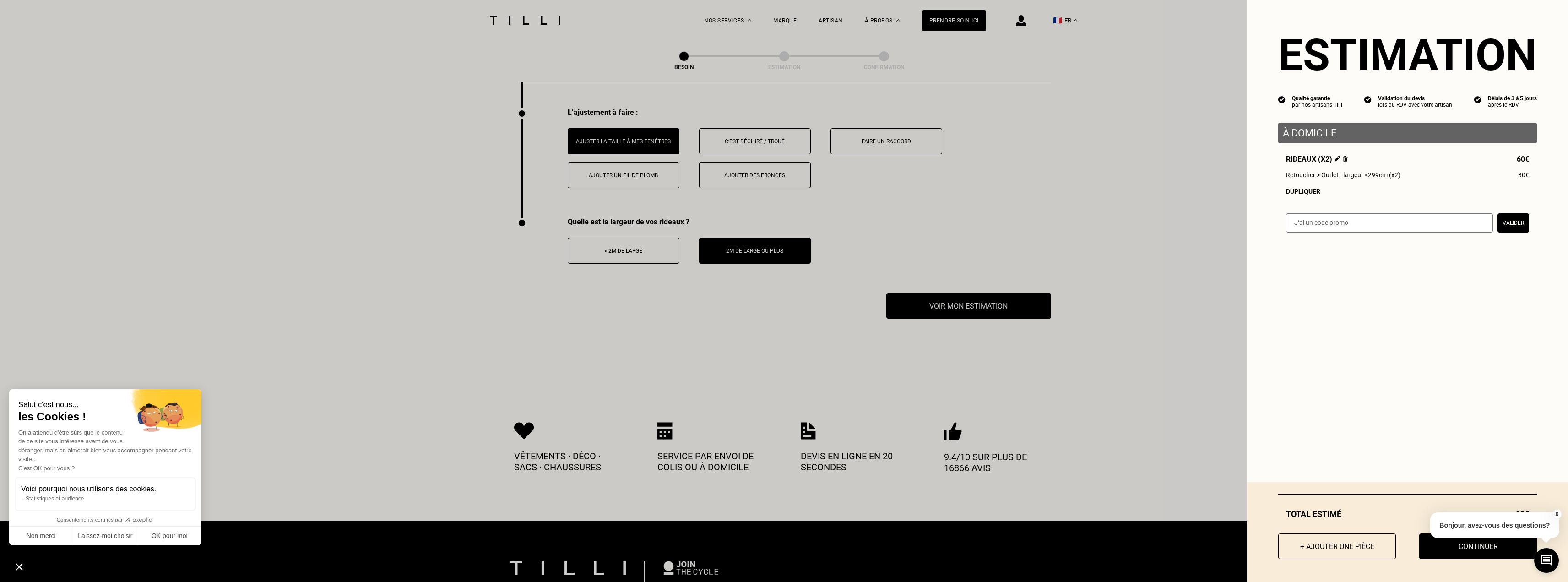
drag, startPoint x: 1262, startPoint y: 171, endPoint x: 1247, endPoint y: 174, distance: 15.3
click at [1256, 171] on div "Estimation Qualité garantie par nos artisans Tilli Validation du devis lors du …" at bounding box center [1407, 122] width 321 height 244
